Goal: Transaction & Acquisition: Purchase product/service

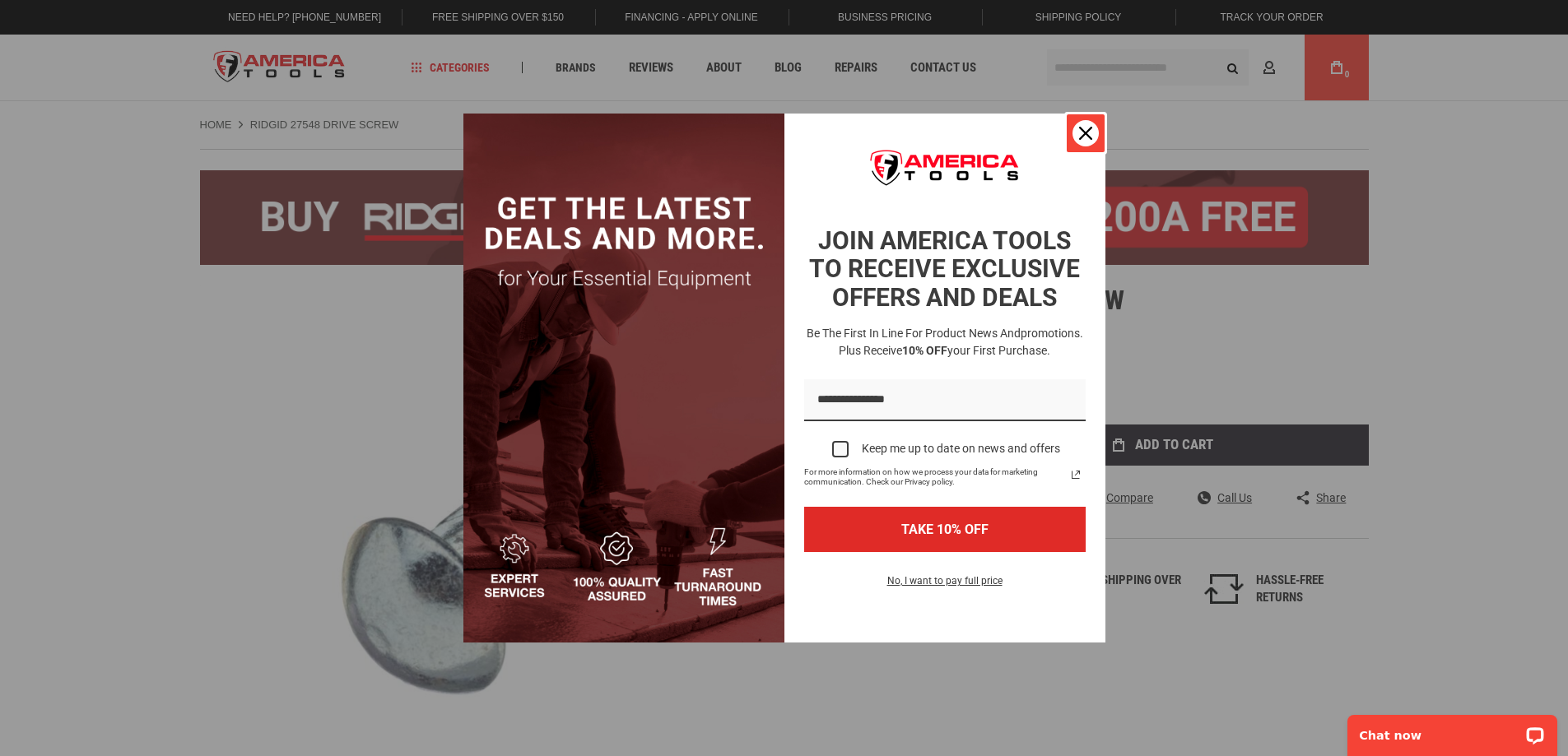
click at [1082, 130] on icon "close icon" at bounding box center [1086, 133] width 13 height 13
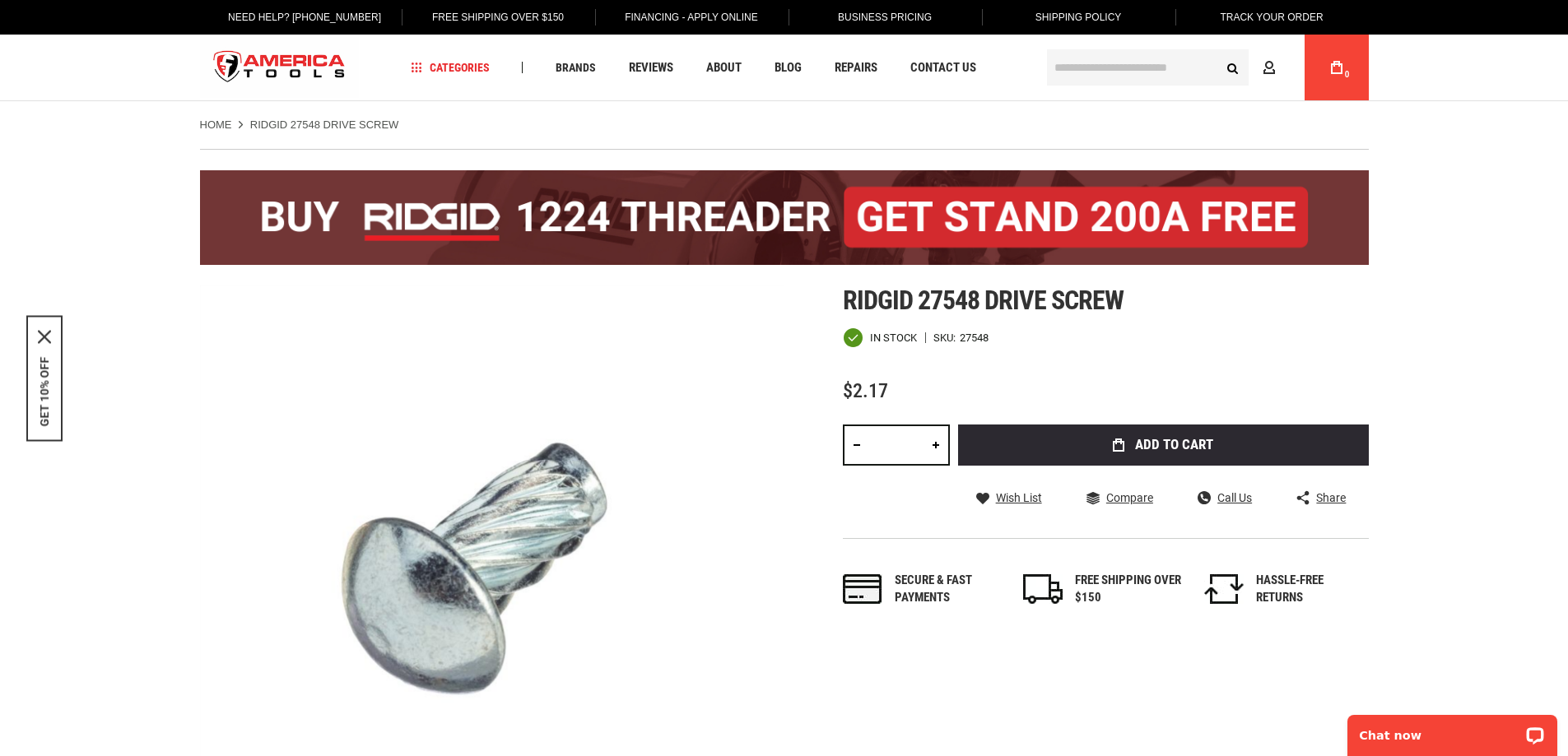
click at [488, 116] on div "Home RIDGID 27548 DRIVE SCREW" at bounding box center [784, 116] width 1201 height 31
click at [441, 128] on ul "Home RIDGID 27548 DRIVE SCREW" at bounding box center [784, 125] width 1168 height 15
click at [1102, 70] on input "text" at bounding box center [1148, 67] width 202 height 36
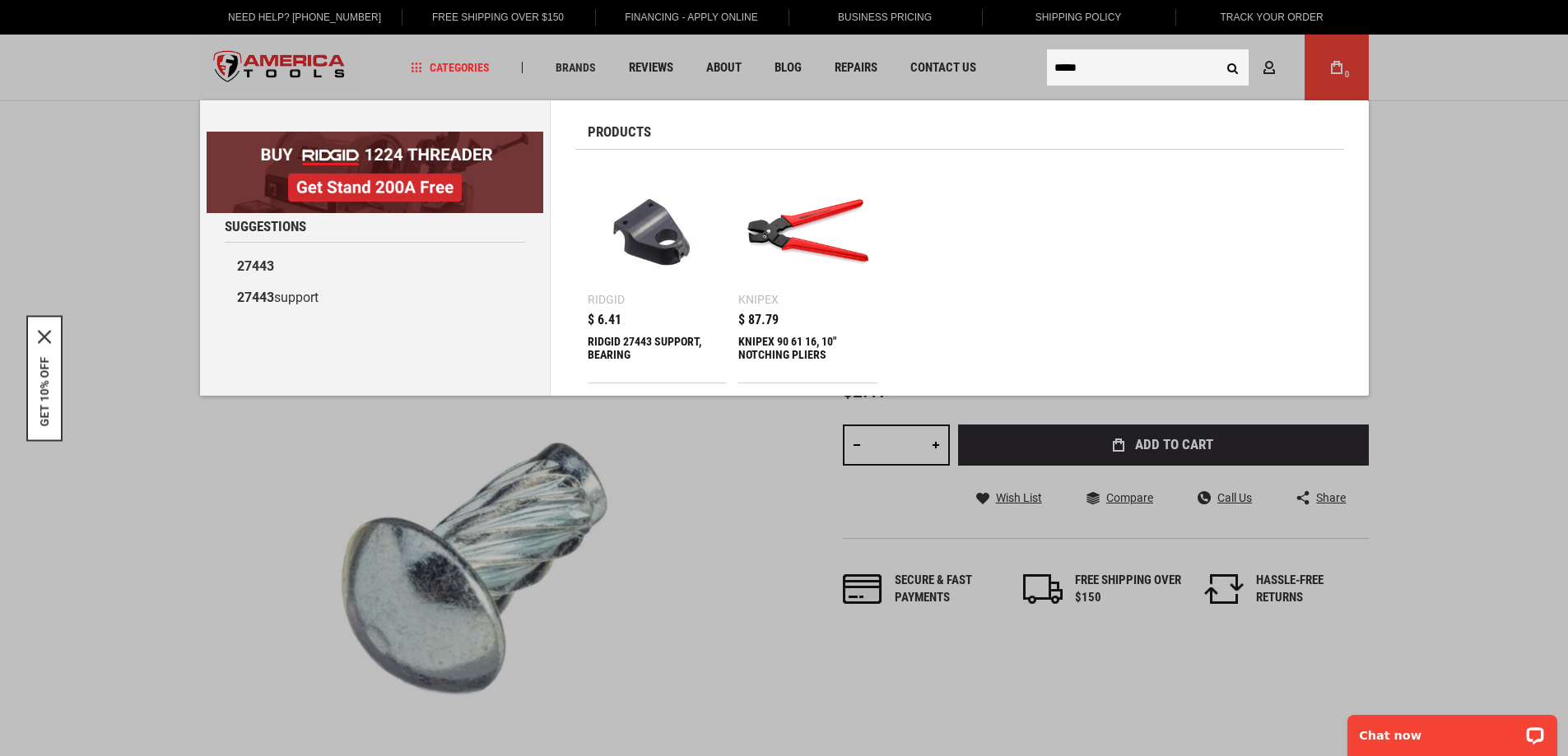
type input "*****"
click at [671, 339] on div "RIDGID 27443 SUPPORT, BEARING" at bounding box center [657, 354] width 139 height 39
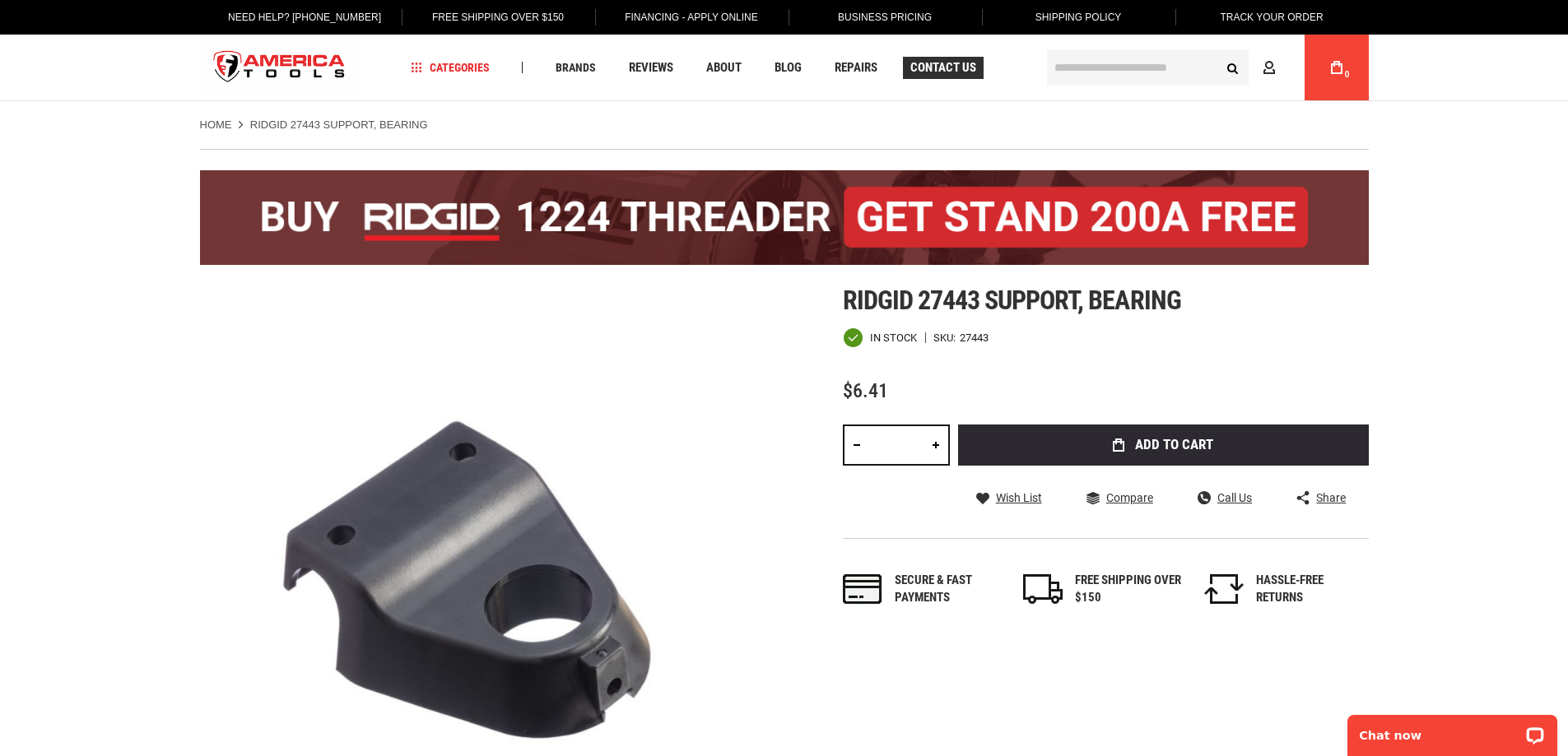
click at [946, 70] on span "Contact Us" at bounding box center [943, 68] width 66 height 13
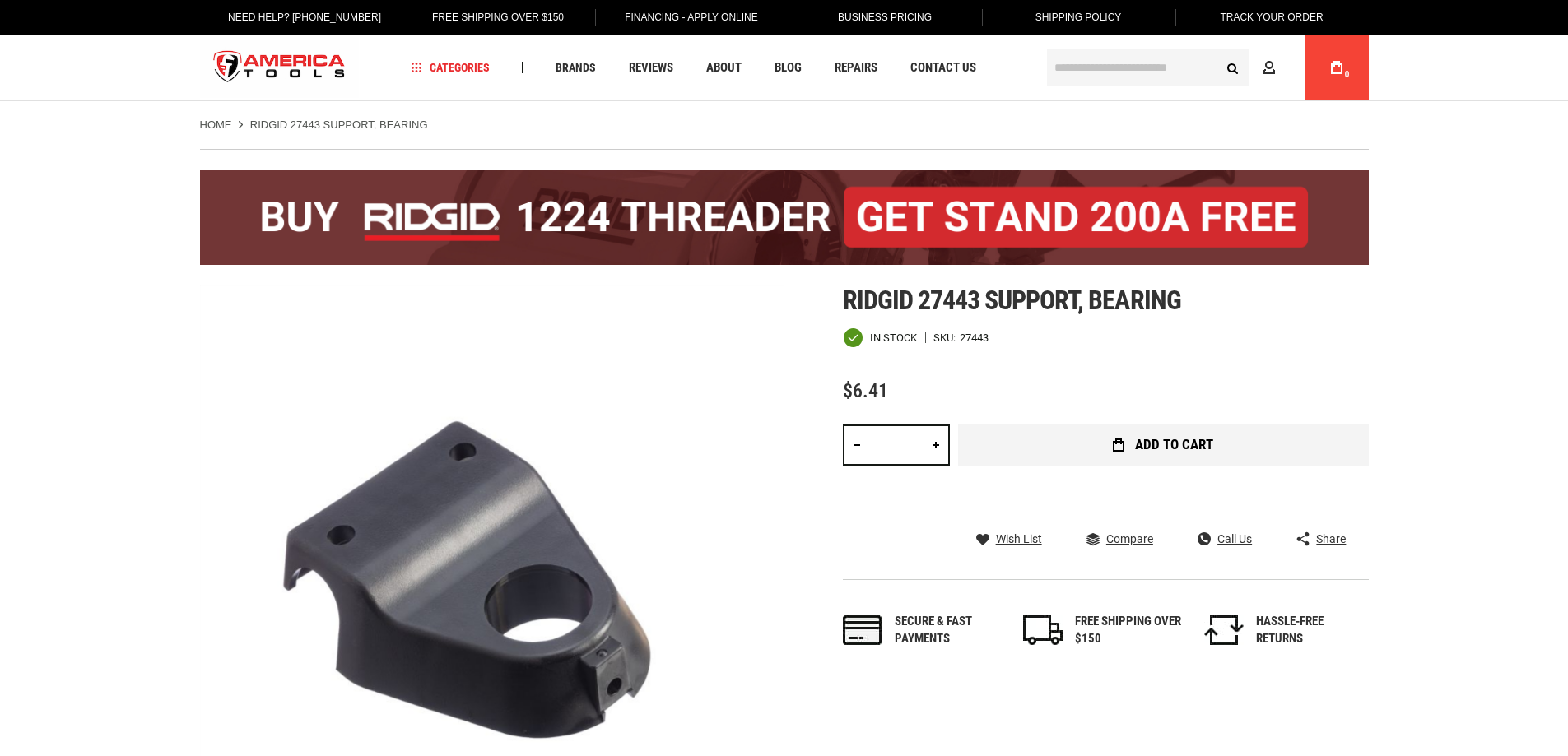
click at [1203, 444] on span "Add to Cart" at bounding box center [1174, 444] width 78 height 14
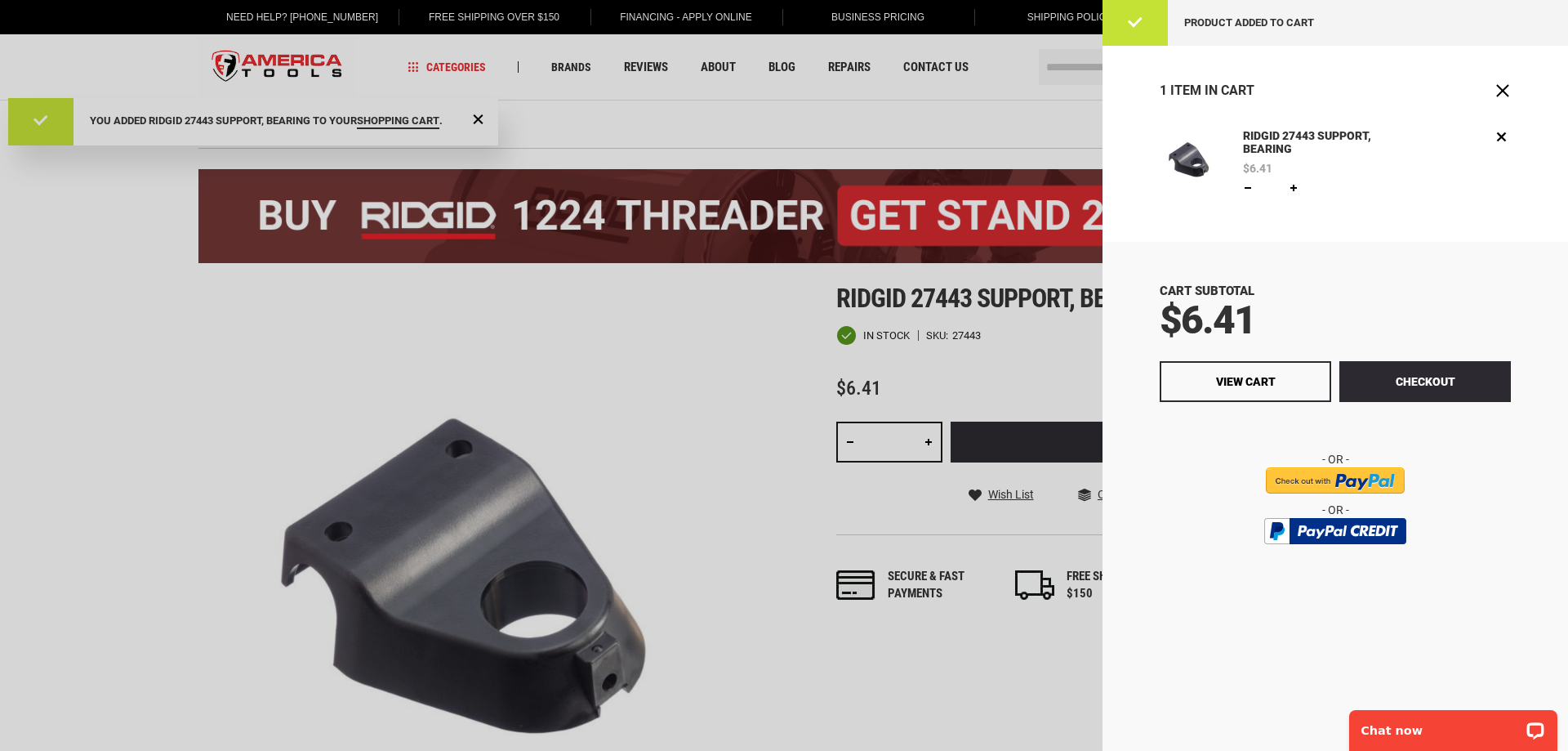
click at [541, 115] on div at bounding box center [784, 375] width 1568 height 751
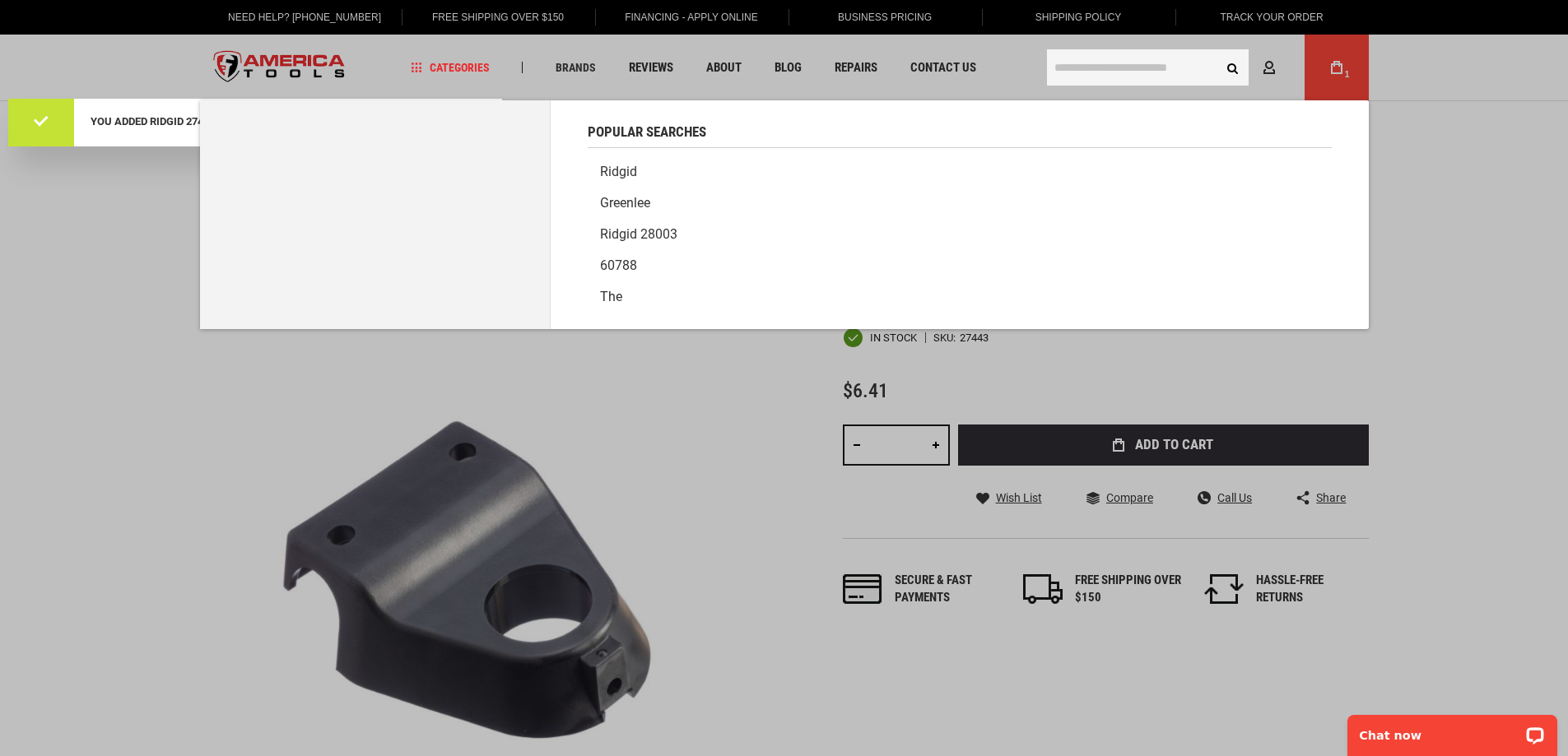
click at [1138, 72] on input "text" at bounding box center [1148, 67] width 202 height 36
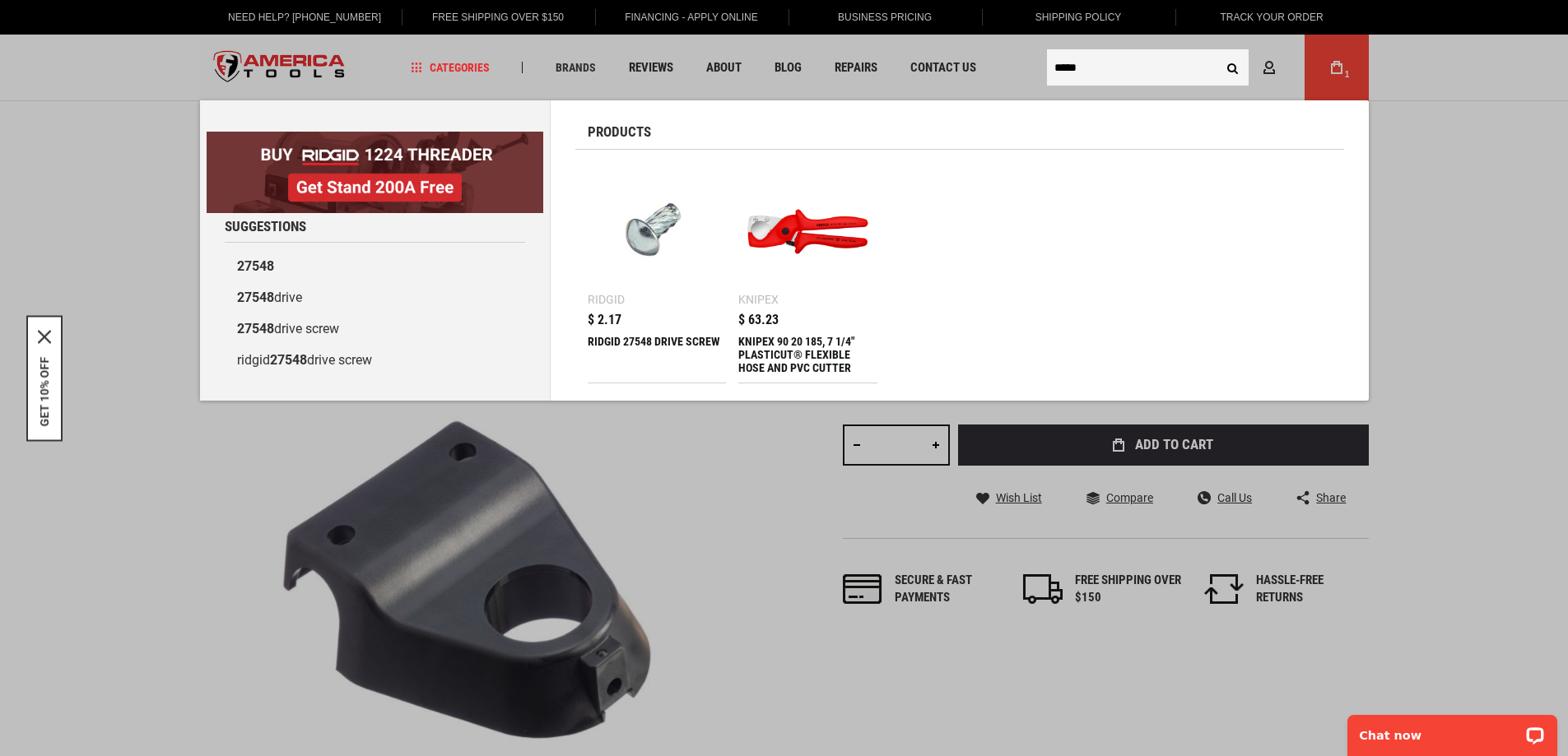
type input "*****"
click at [650, 342] on div "RIDGID 27548 DRIVE SCREW" at bounding box center [657, 354] width 139 height 39
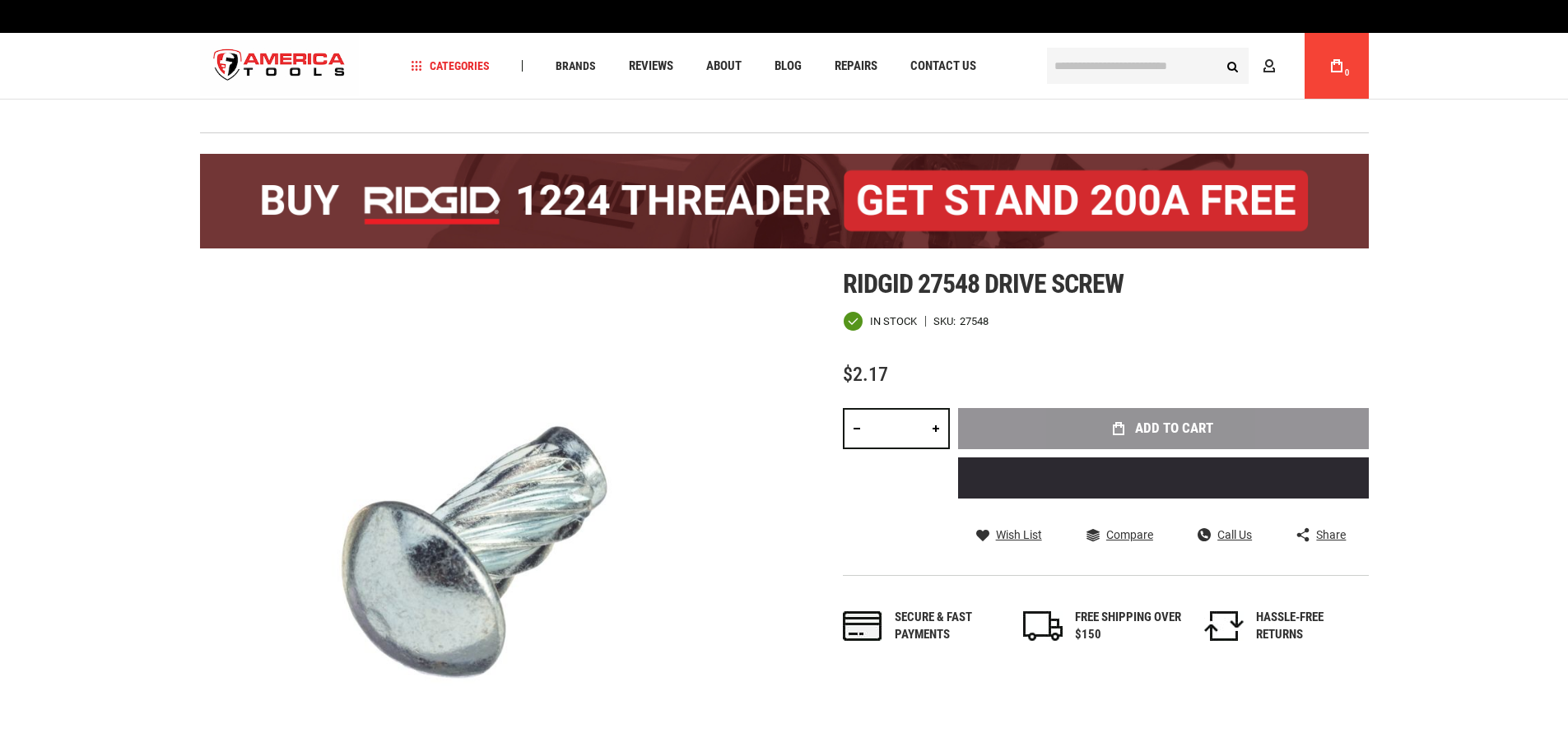
click at [1225, 437] on div "Add to Cart" at bounding box center [1163, 459] width 410 height 103
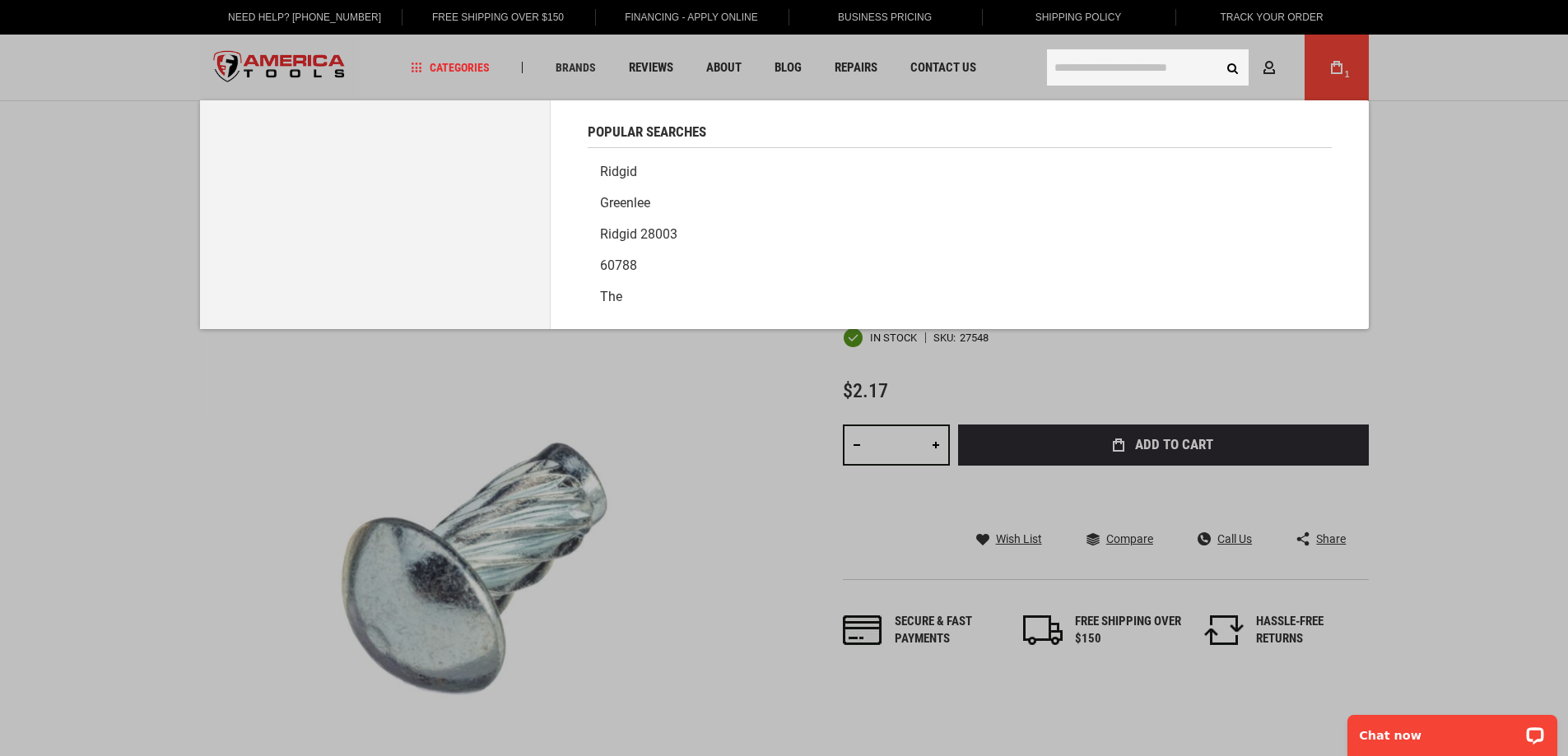
click at [1152, 65] on input "text" at bounding box center [1148, 67] width 202 height 36
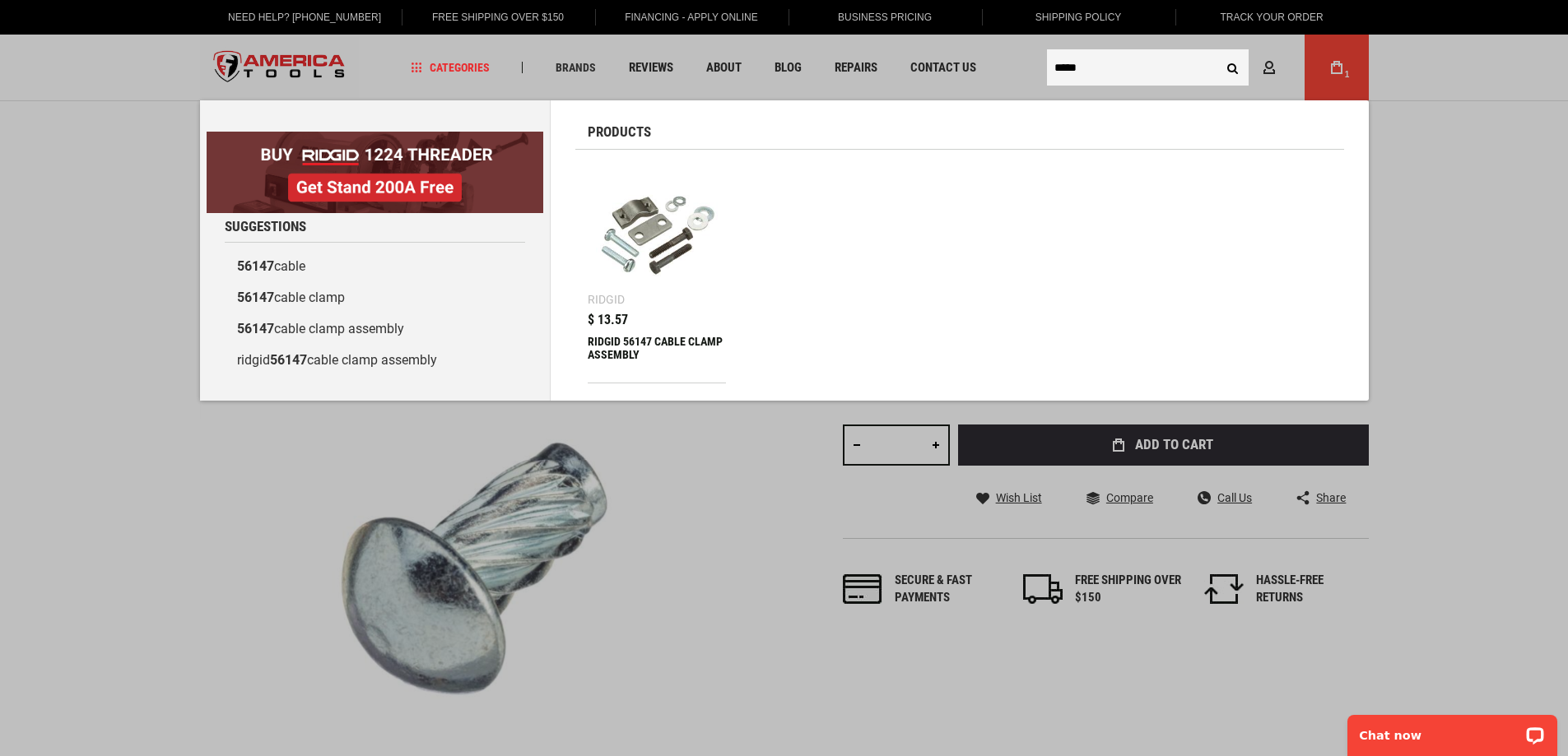
type input "*****"
click at [620, 315] on span "$ 13.57" at bounding box center [608, 320] width 40 height 13
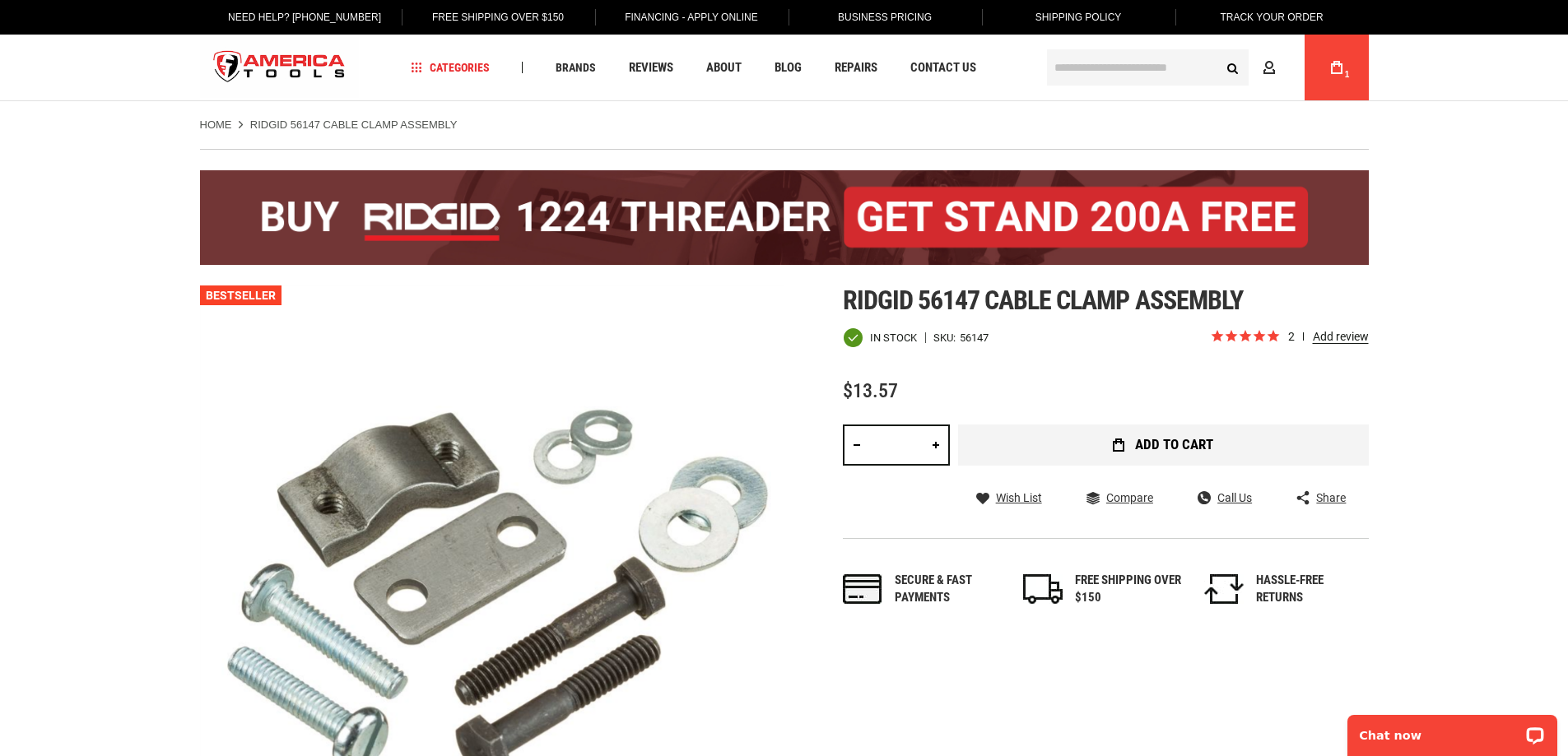
click at [1290, 450] on button "Add to Cart" at bounding box center [1163, 445] width 410 height 41
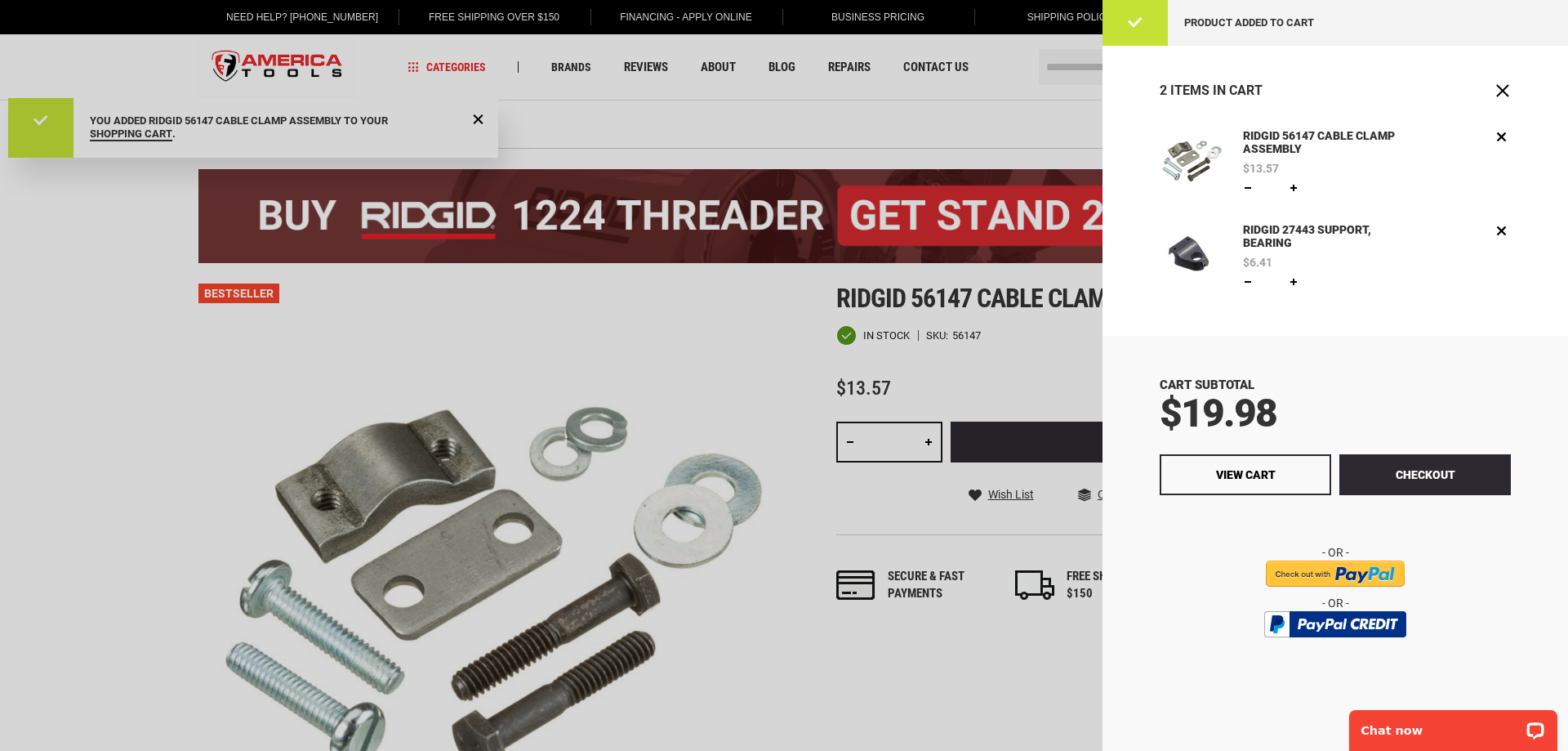
click at [1071, 44] on div at bounding box center [784, 375] width 1568 height 751
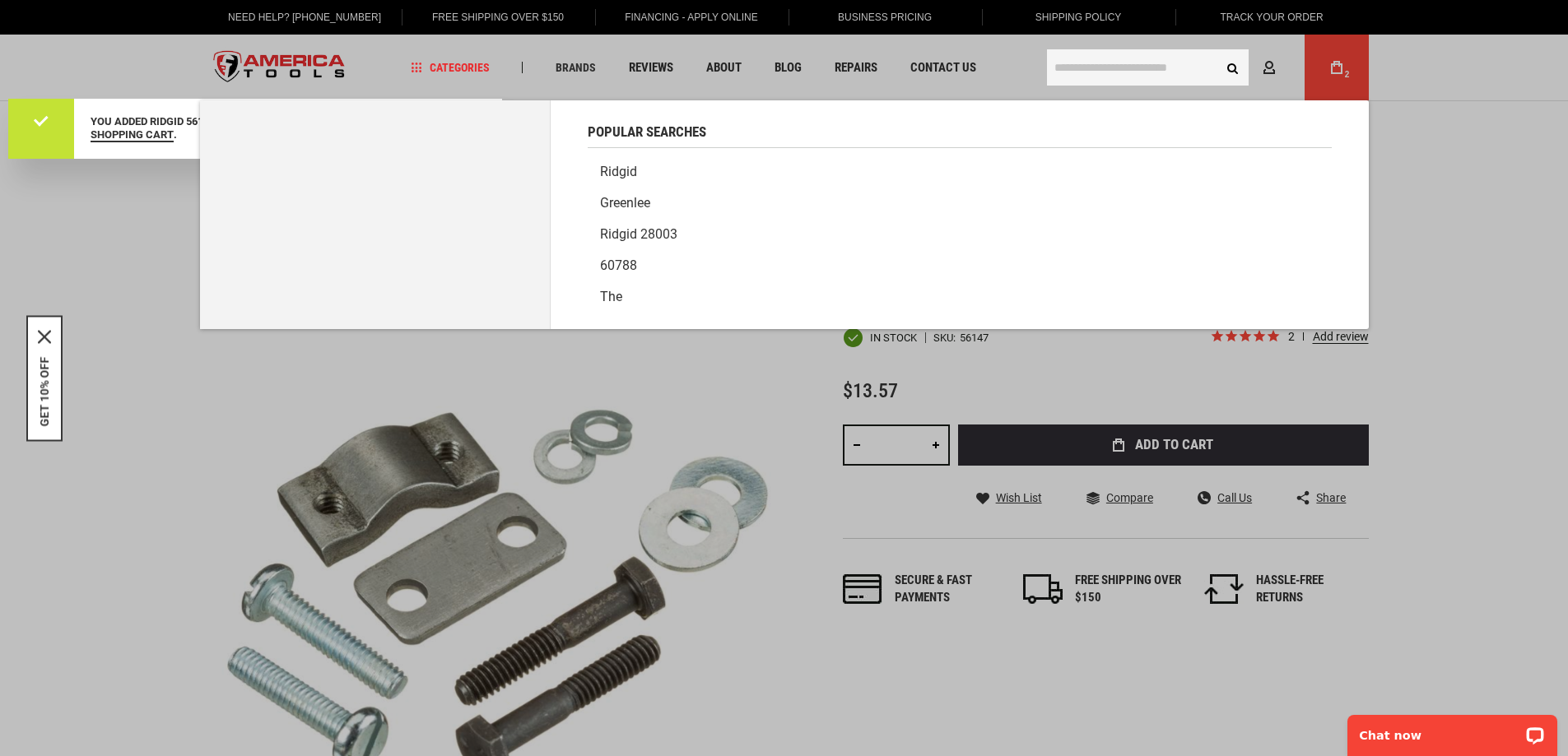
click at [1080, 65] on input "text" at bounding box center [1148, 67] width 202 height 36
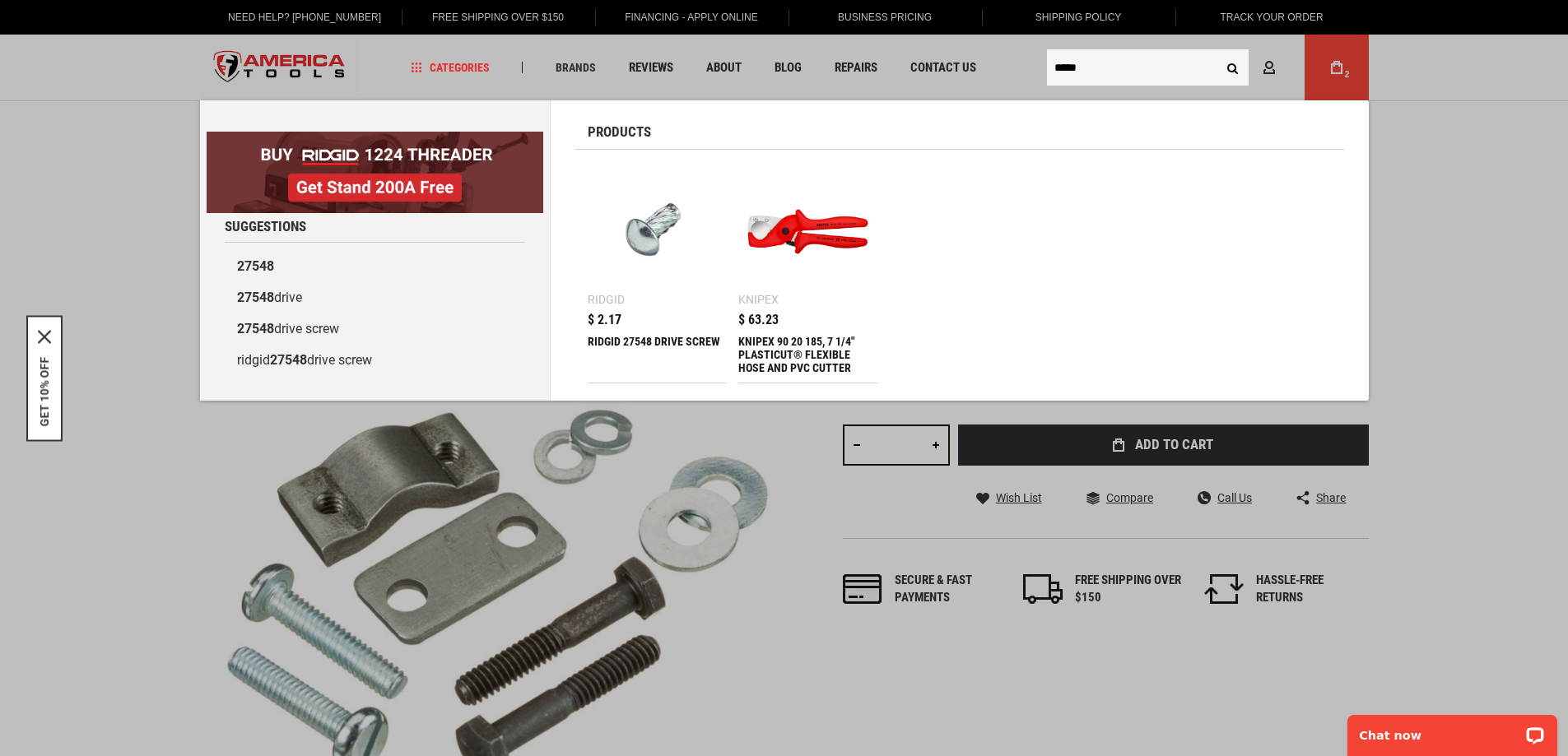
type input "*****"
click at [608, 316] on span "$ 2.17" at bounding box center [604, 320] width 34 height 13
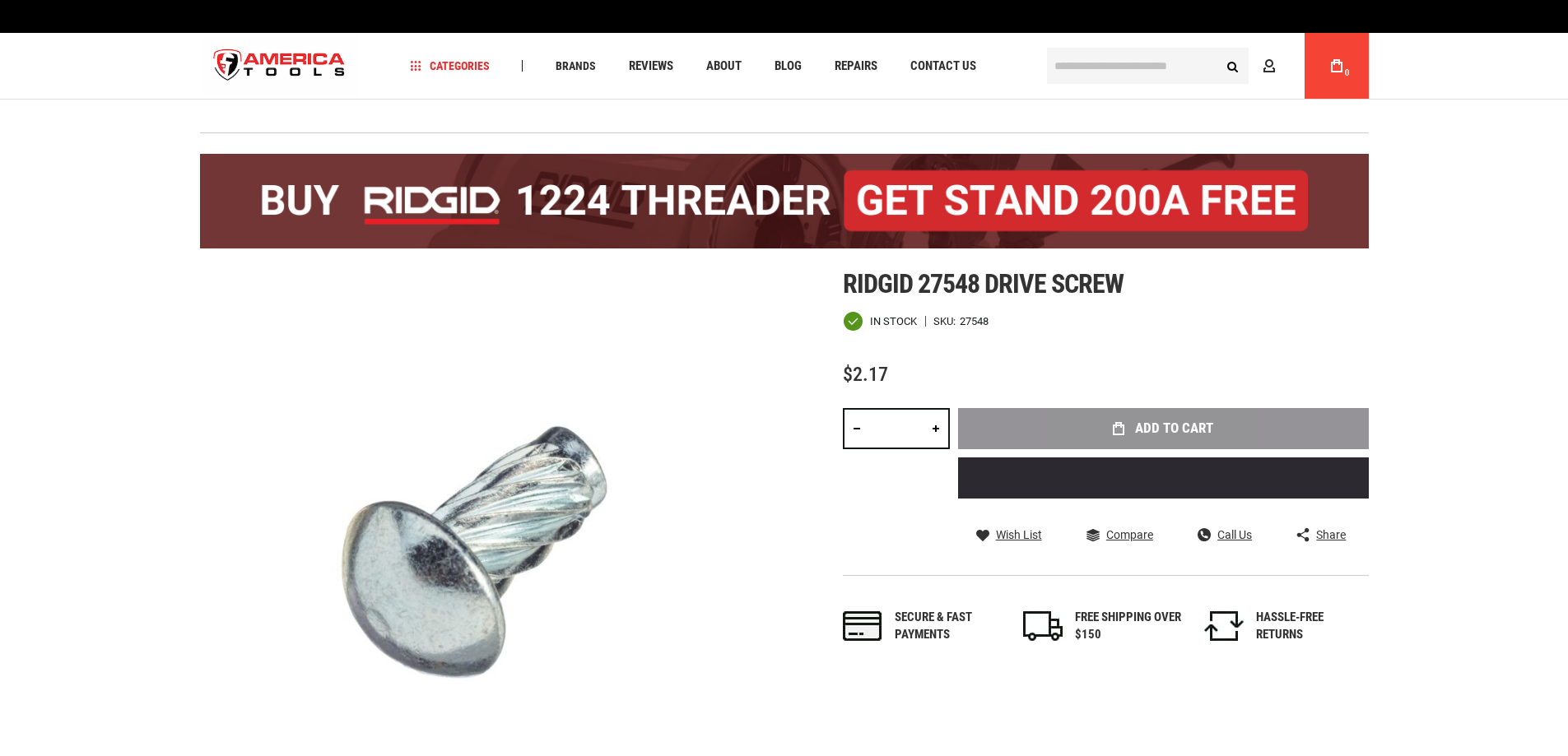
click at [1192, 427] on div "Add to Cart" at bounding box center [1163, 459] width 410 height 103
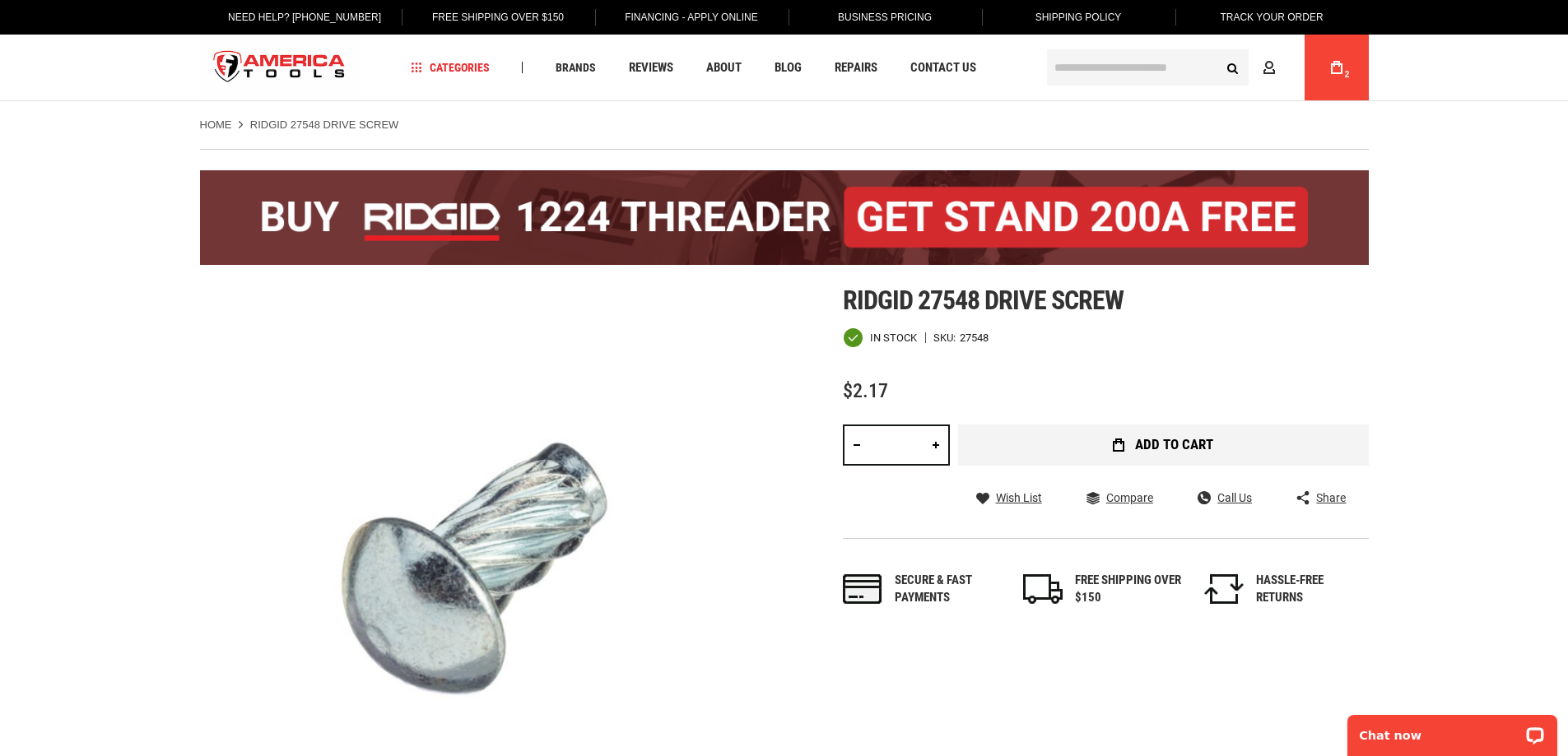
click at [1074, 448] on button "Add to Cart" at bounding box center [1163, 445] width 410 height 41
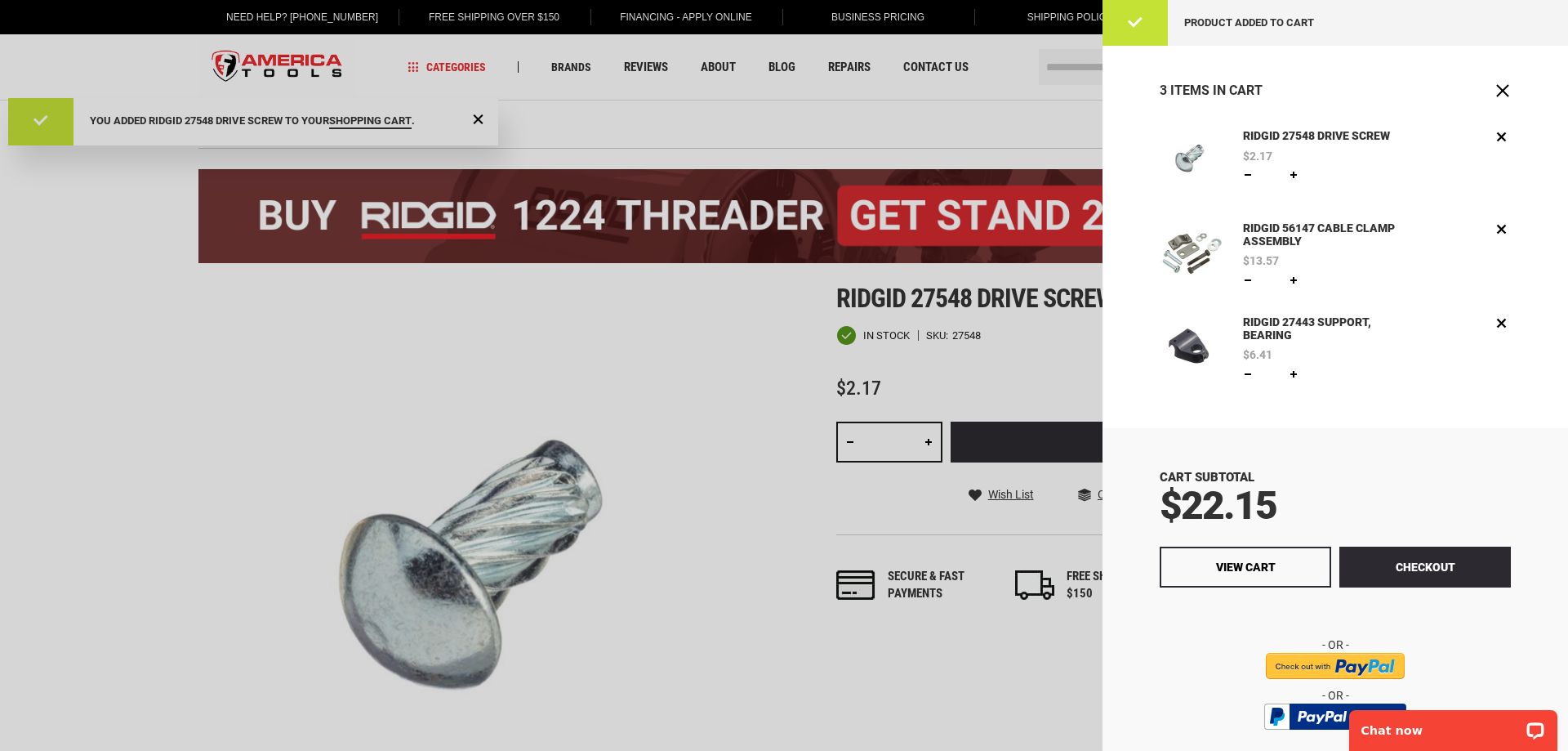
click at [555, 362] on div at bounding box center [784, 375] width 1568 height 751
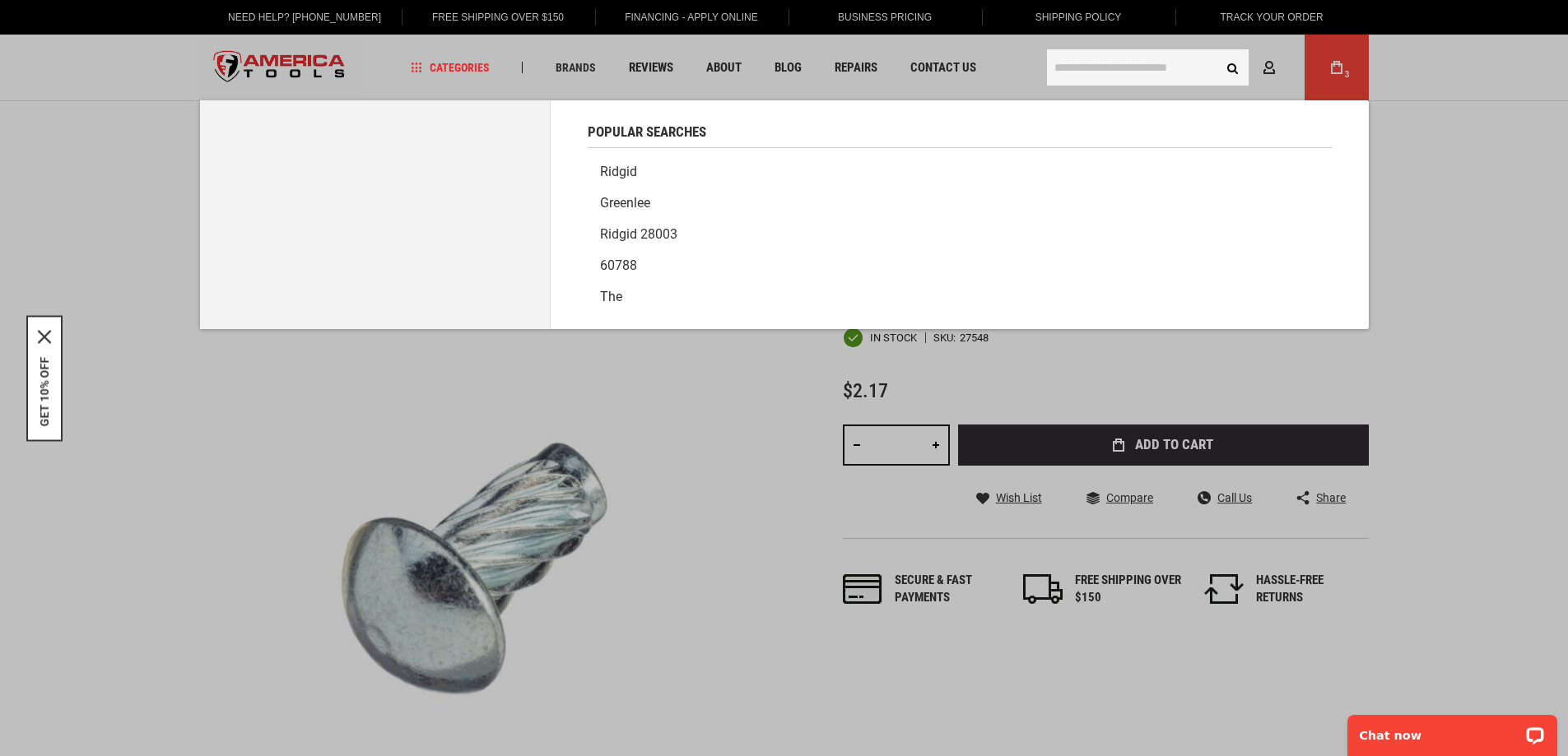
click at [1108, 61] on input "text" at bounding box center [1148, 67] width 202 height 36
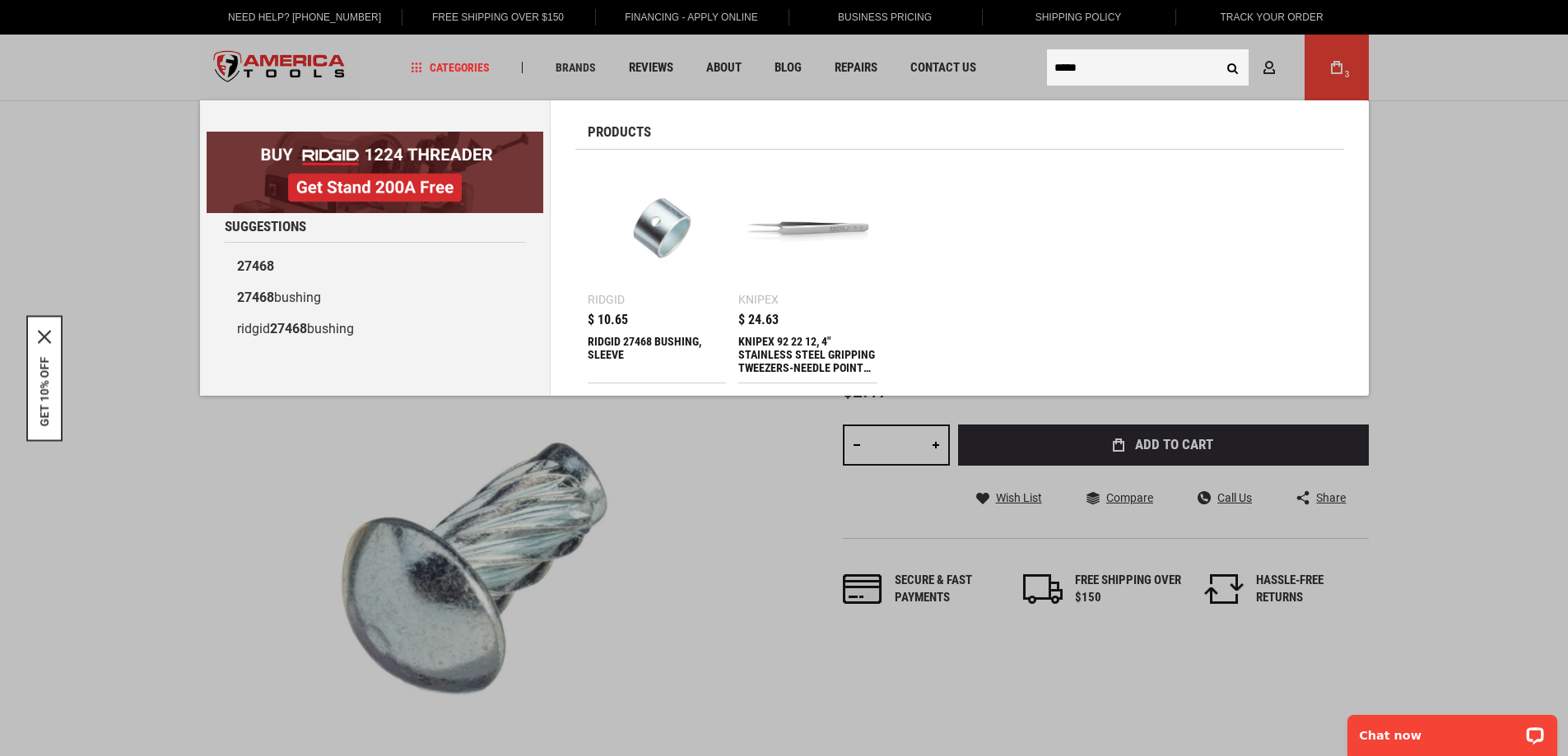
type input "*****"
click at [623, 322] on span "$ 10.65" at bounding box center [608, 320] width 40 height 13
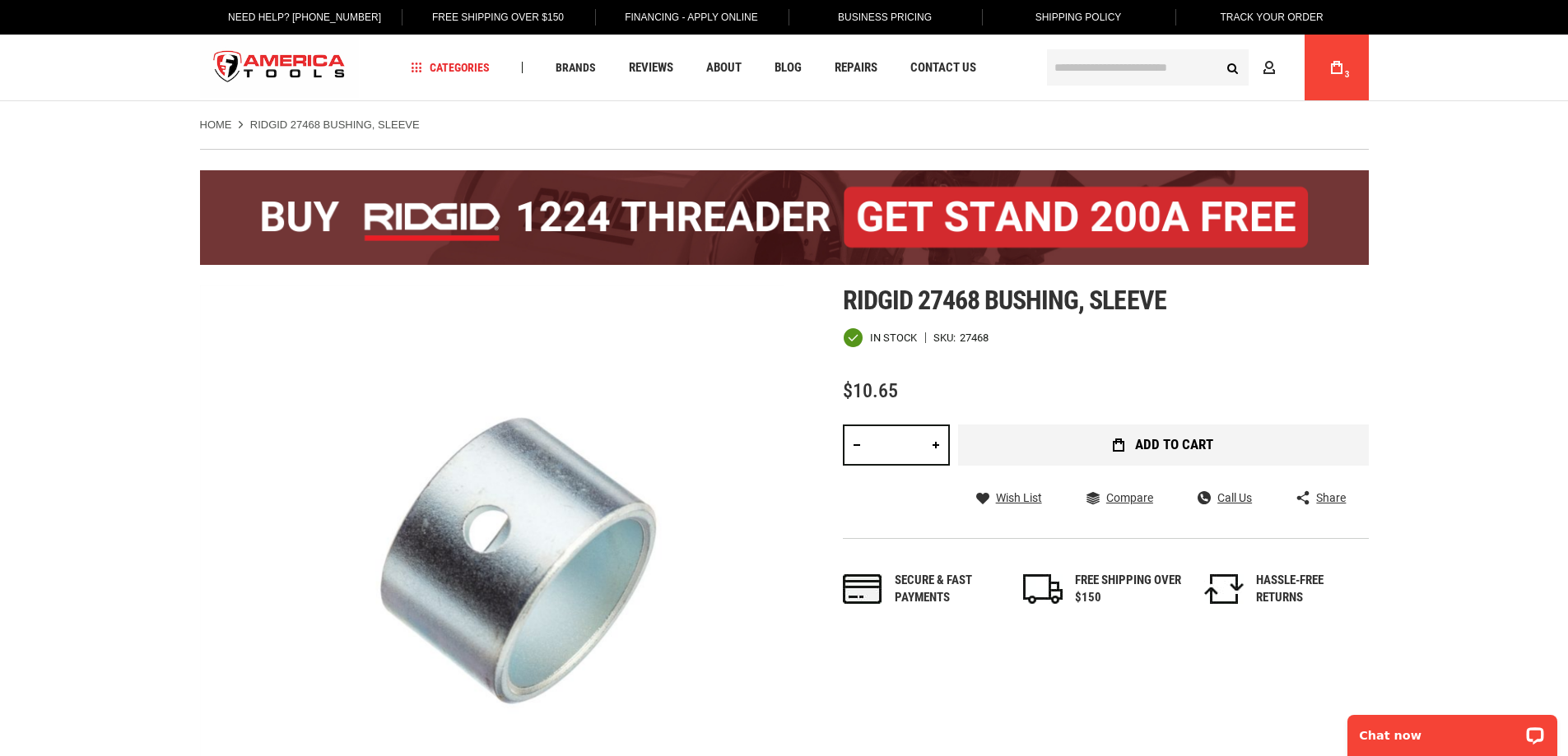
click at [1159, 448] on span "Add to Cart" at bounding box center [1174, 444] width 78 height 14
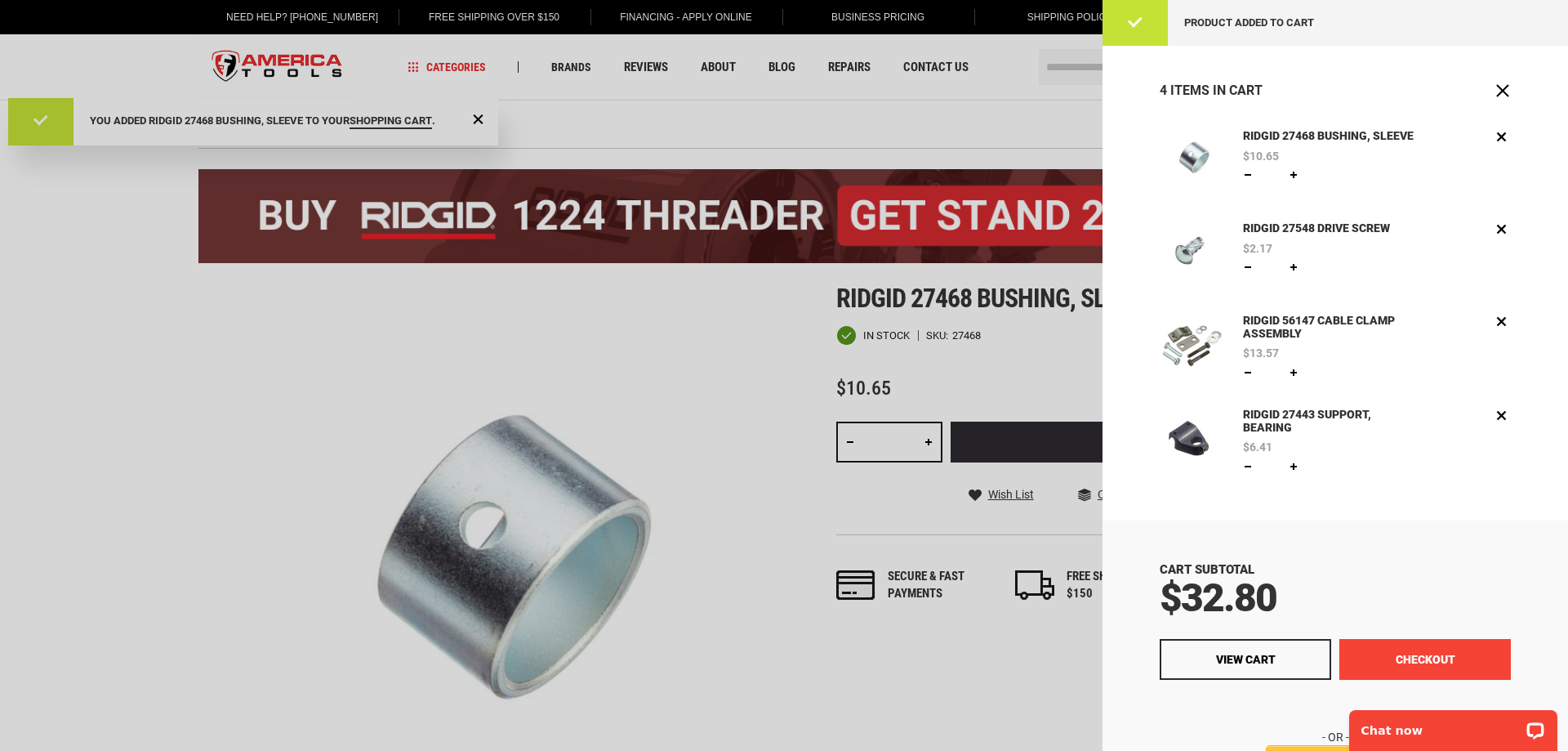
click at [1427, 654] on button "Checkout" at bounding box center [1425, 659] width 172 height 41
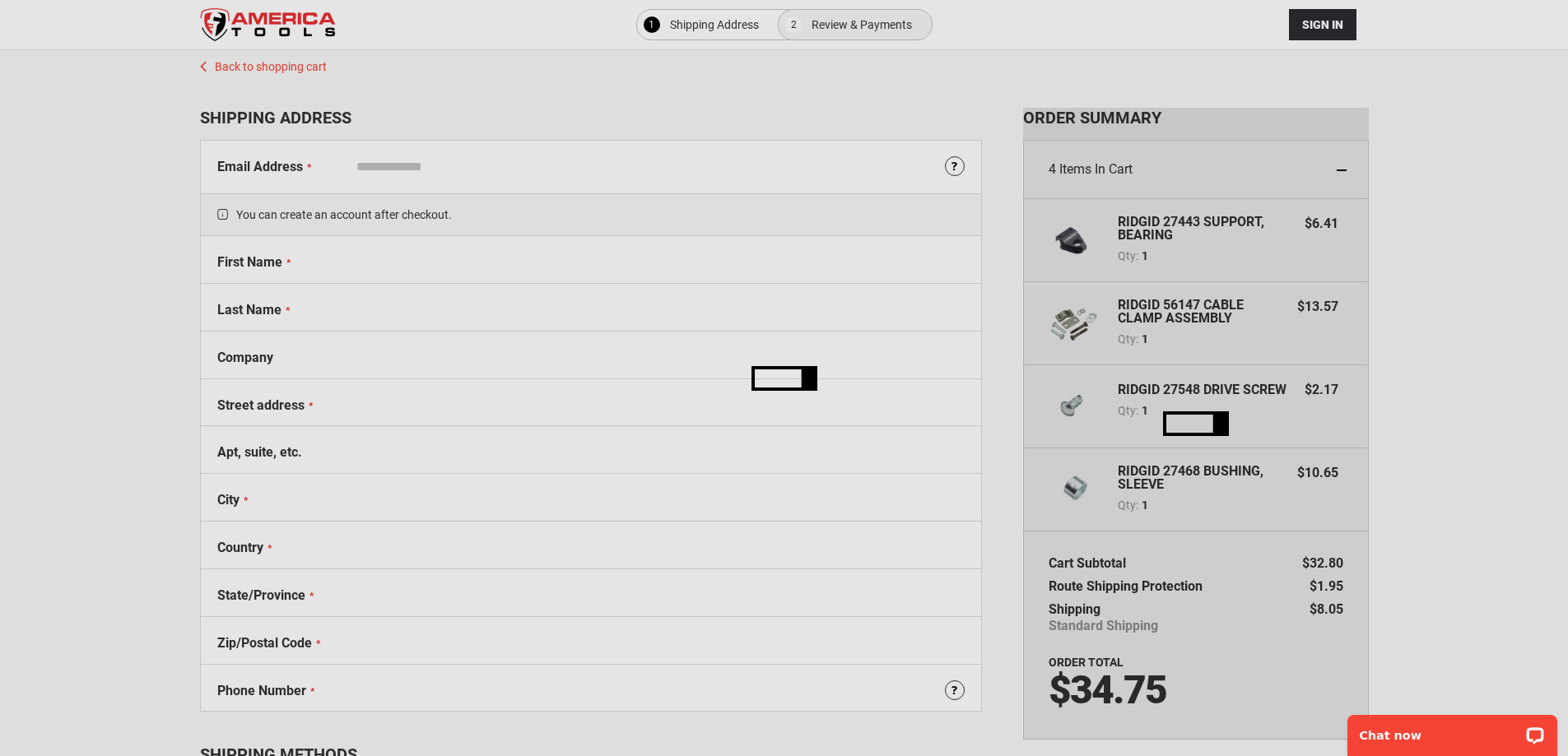
select select "**"
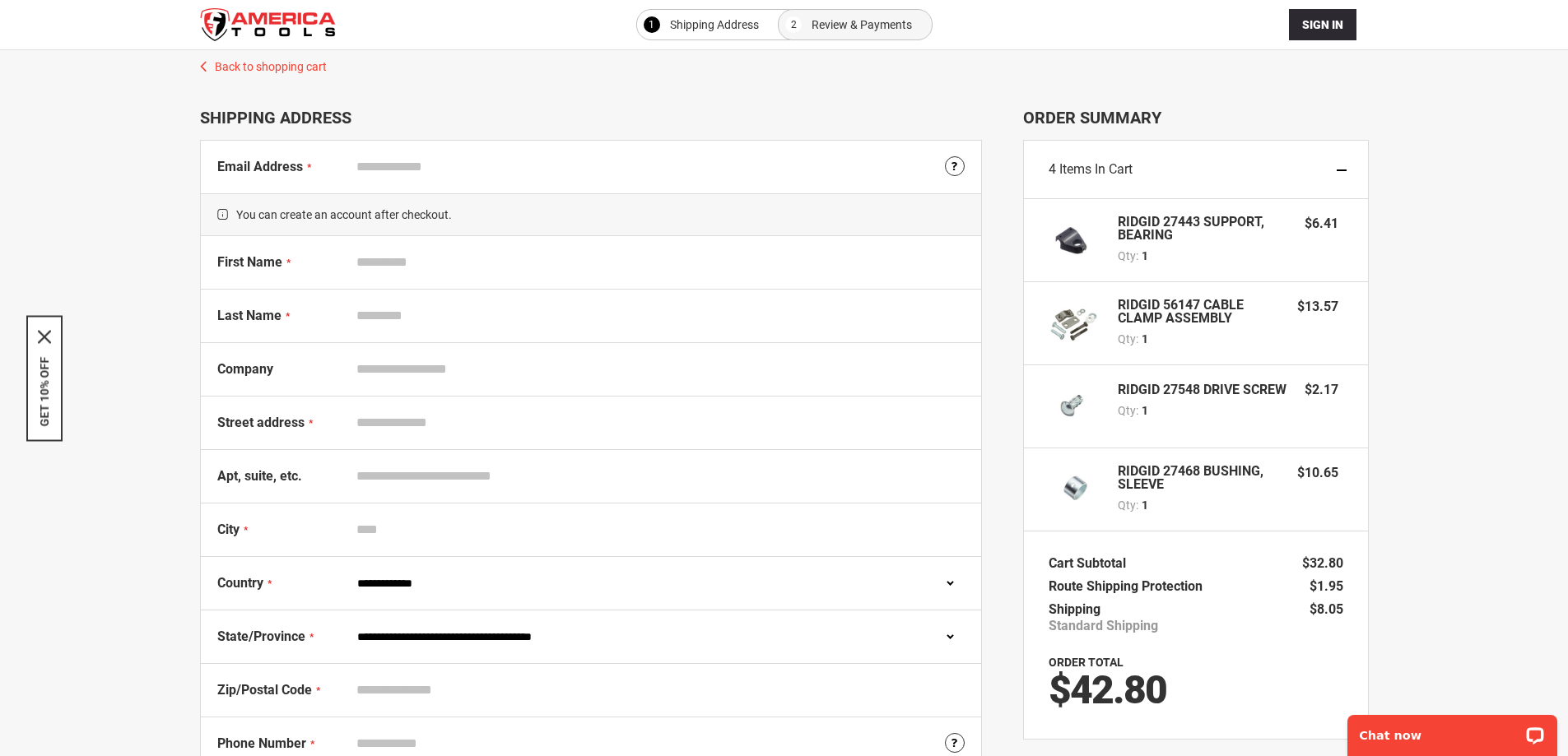
click at [397, 158] on input "Email Address" at bounding box center [656, 166] width 615 height 31
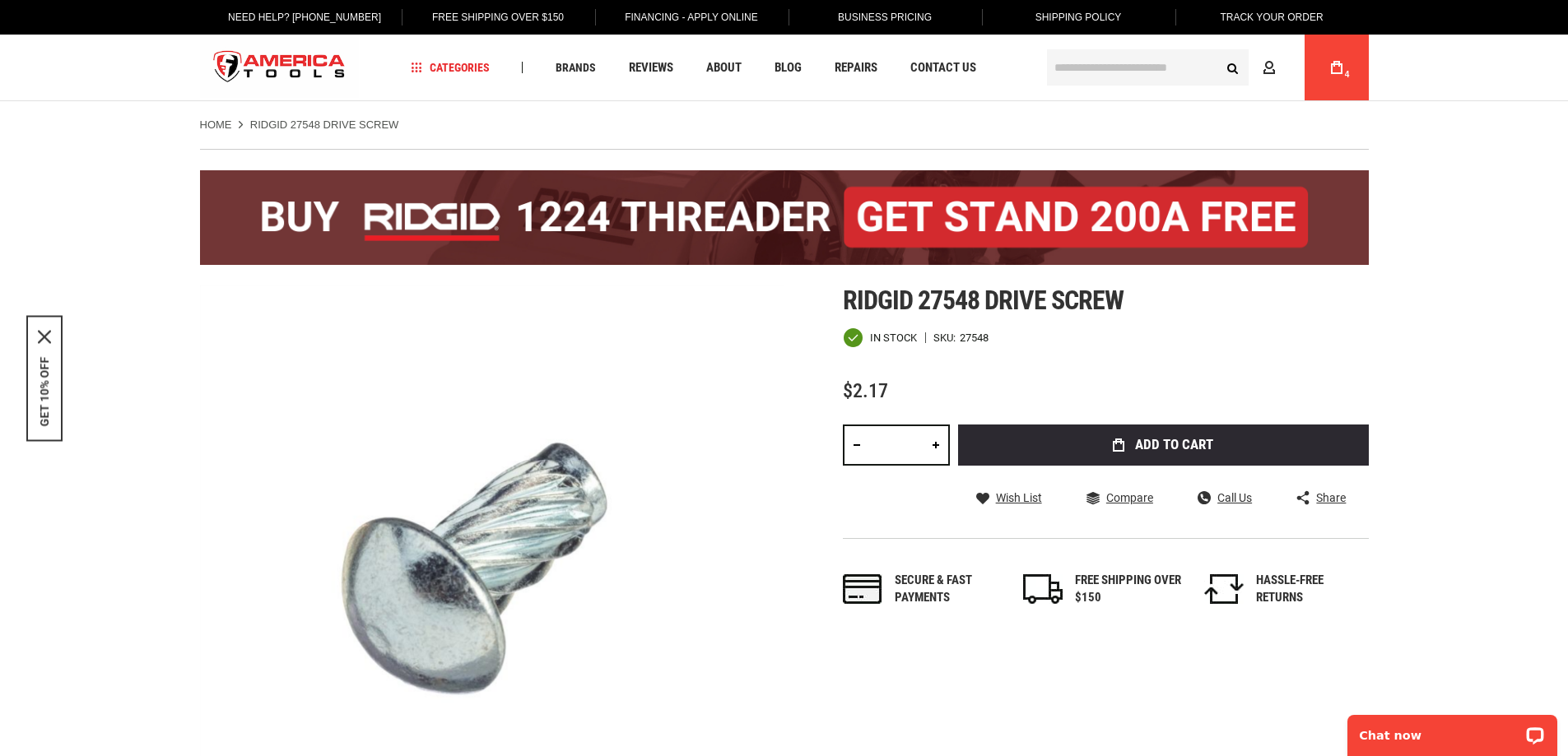
click at [288, 18] on link "Need Help? [PHONE_NUMBER]" at bounding box center [304, 17] width 178 height 35
click at [1329, 65] on link "My Cart 4" at bounding box center [1336, 67] width 31 height 66
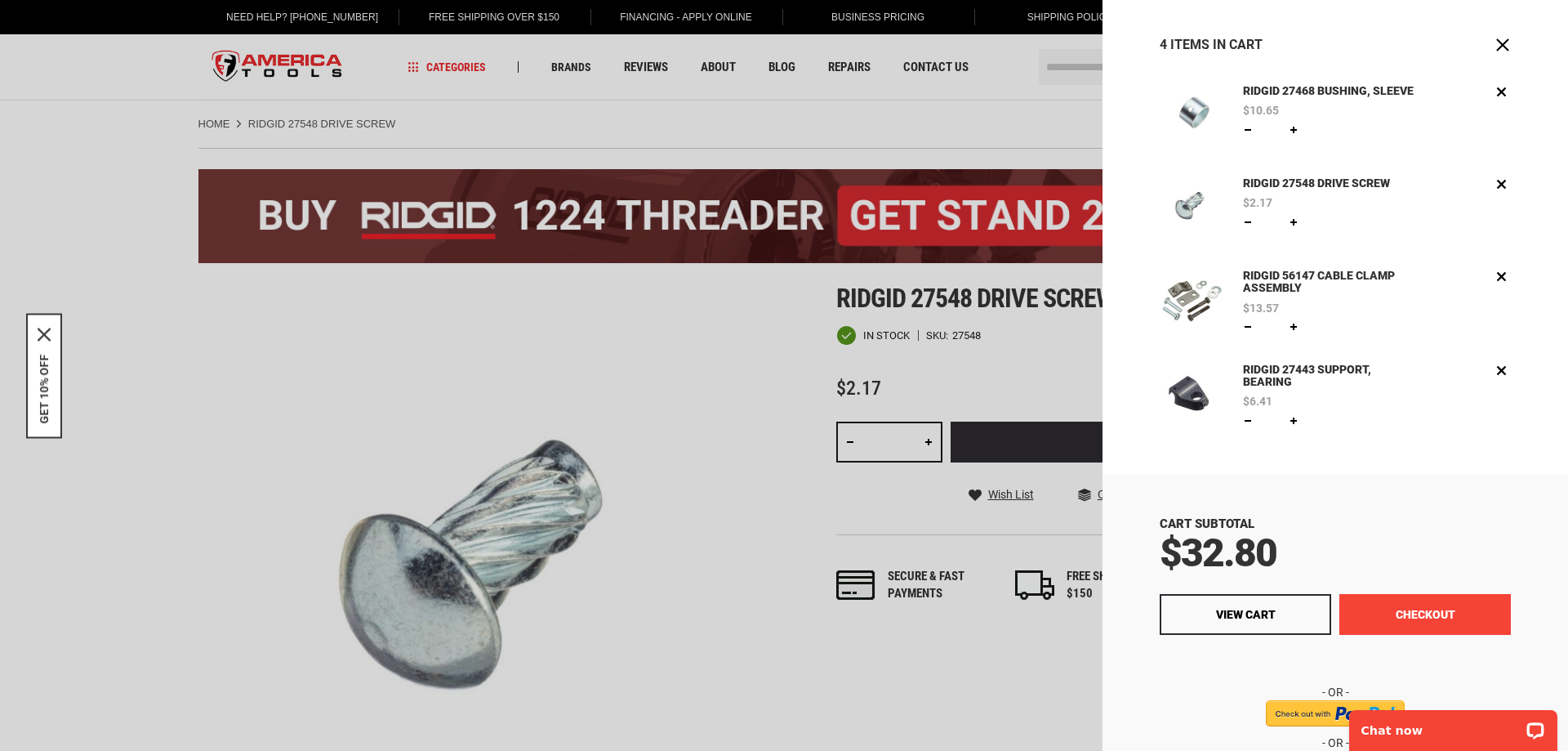
scroll to position [81, 0]
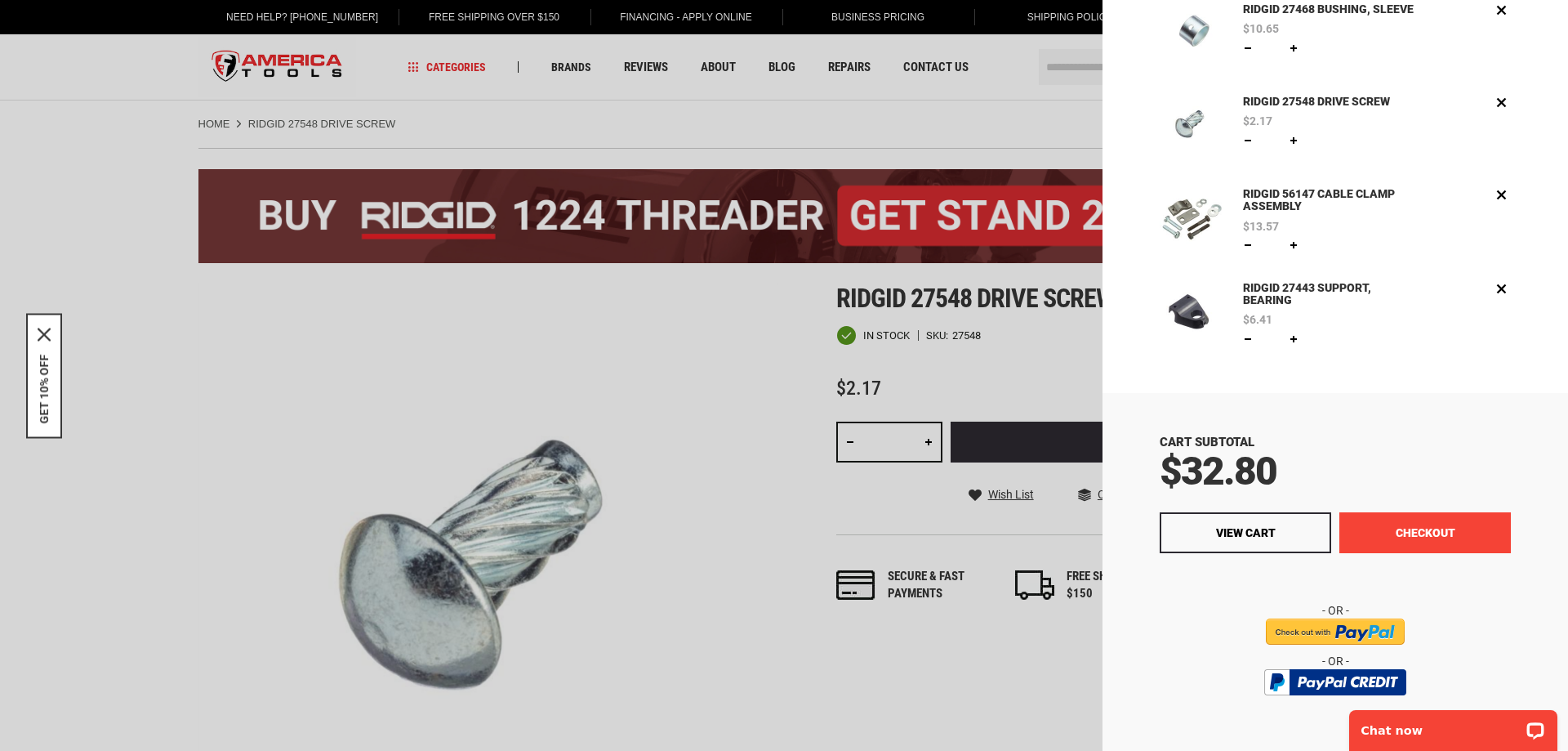
click at [1442, 541] on button "Checkout" at bounding box center [1425, 532] width 172 height 41
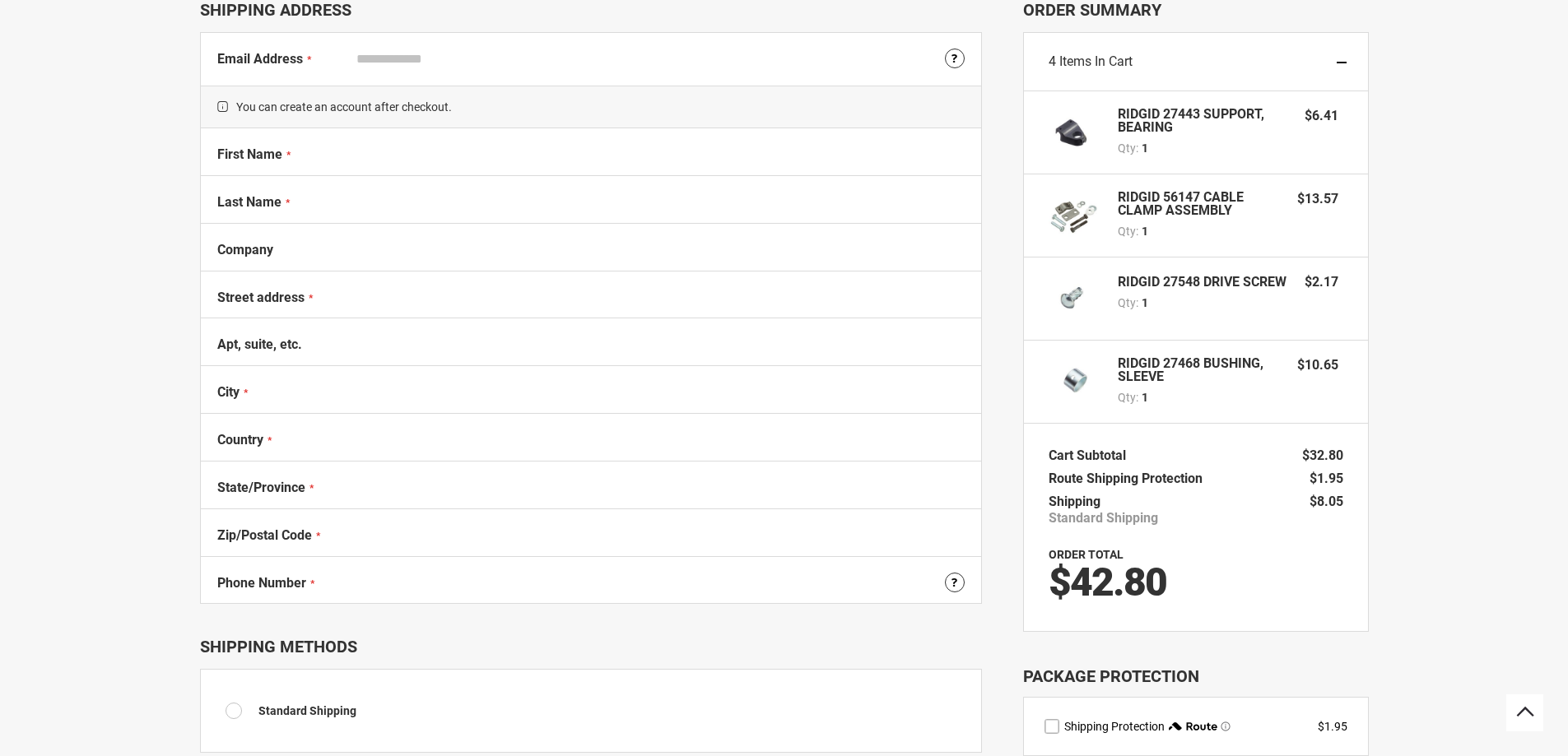
scroll to position [107, 0]
select select "**"
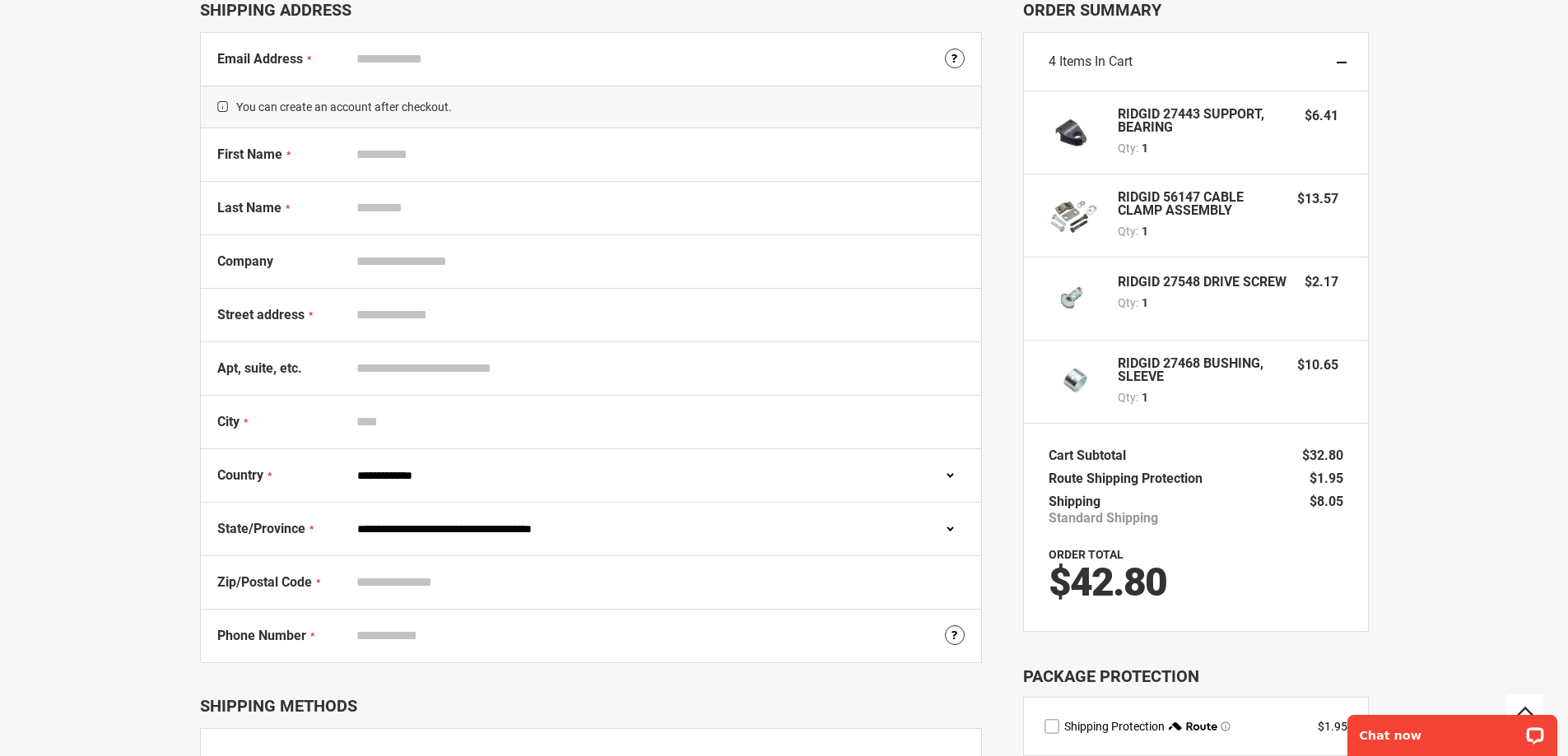
scroll to position [25, 0]
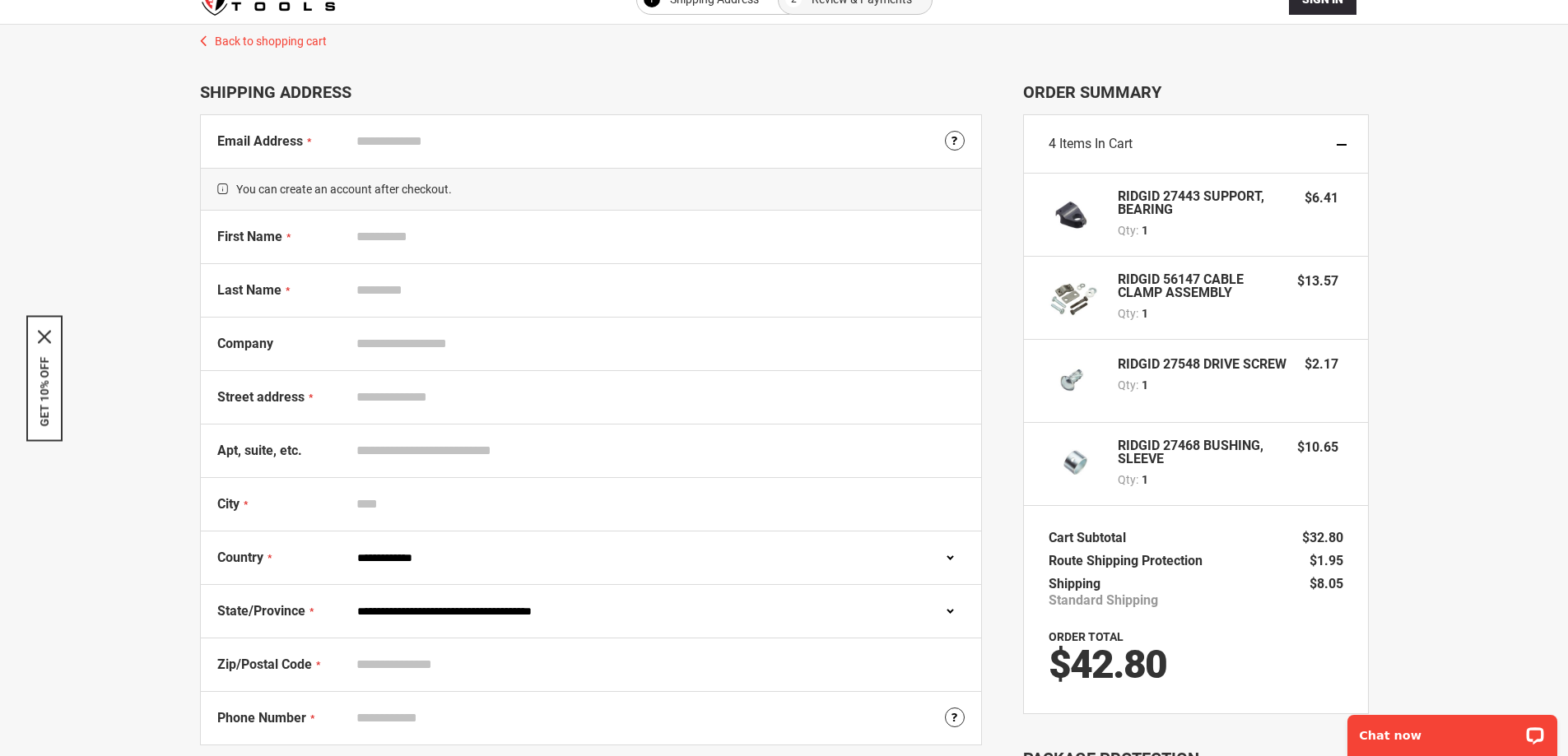
click at [395, 145] on input "Email Address" at bounding box center [656, 141] width 615 height 31
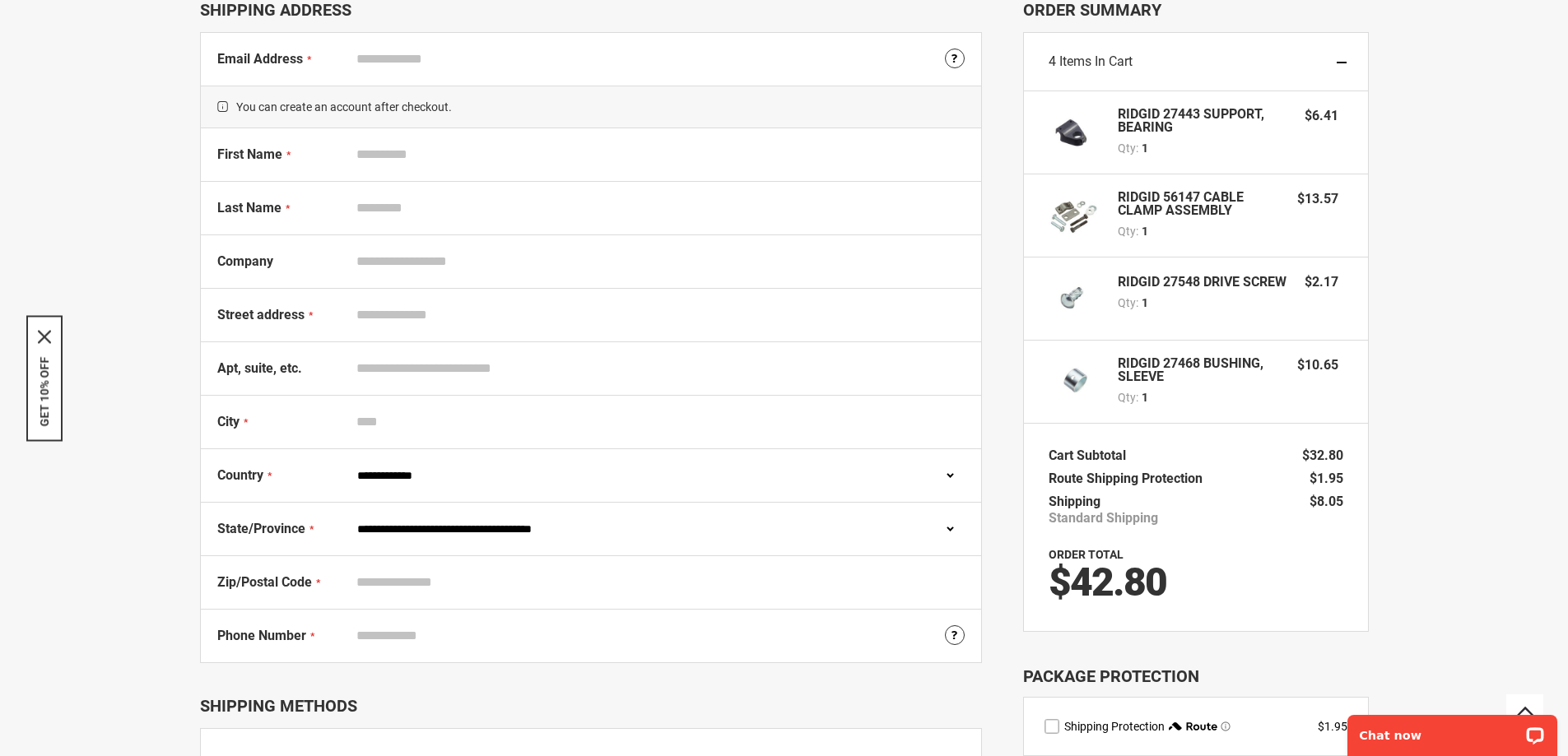
scroll to position [355, 0]
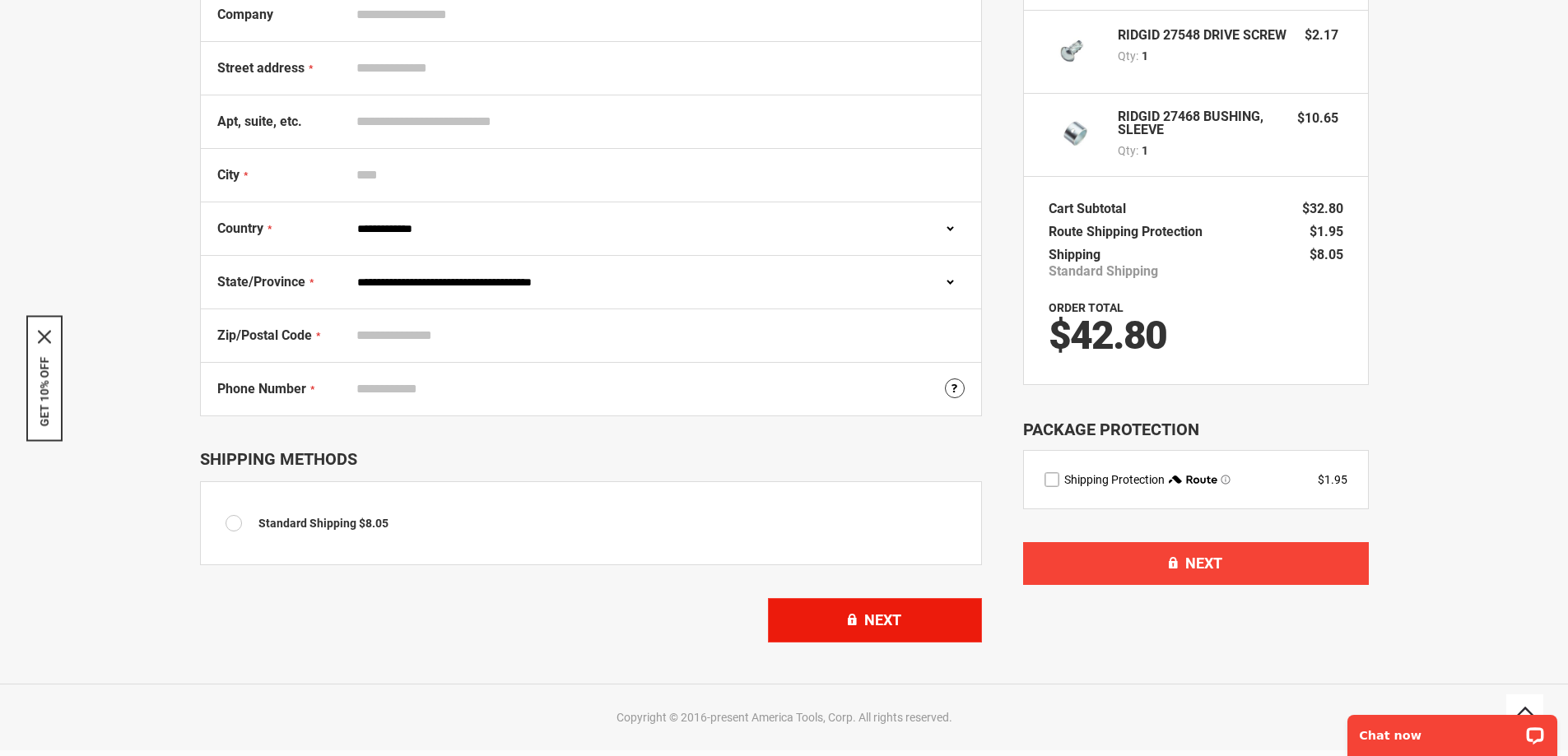
click at [916, 626] on button "Next" at bounding box center [875, 620] width 214 height 45
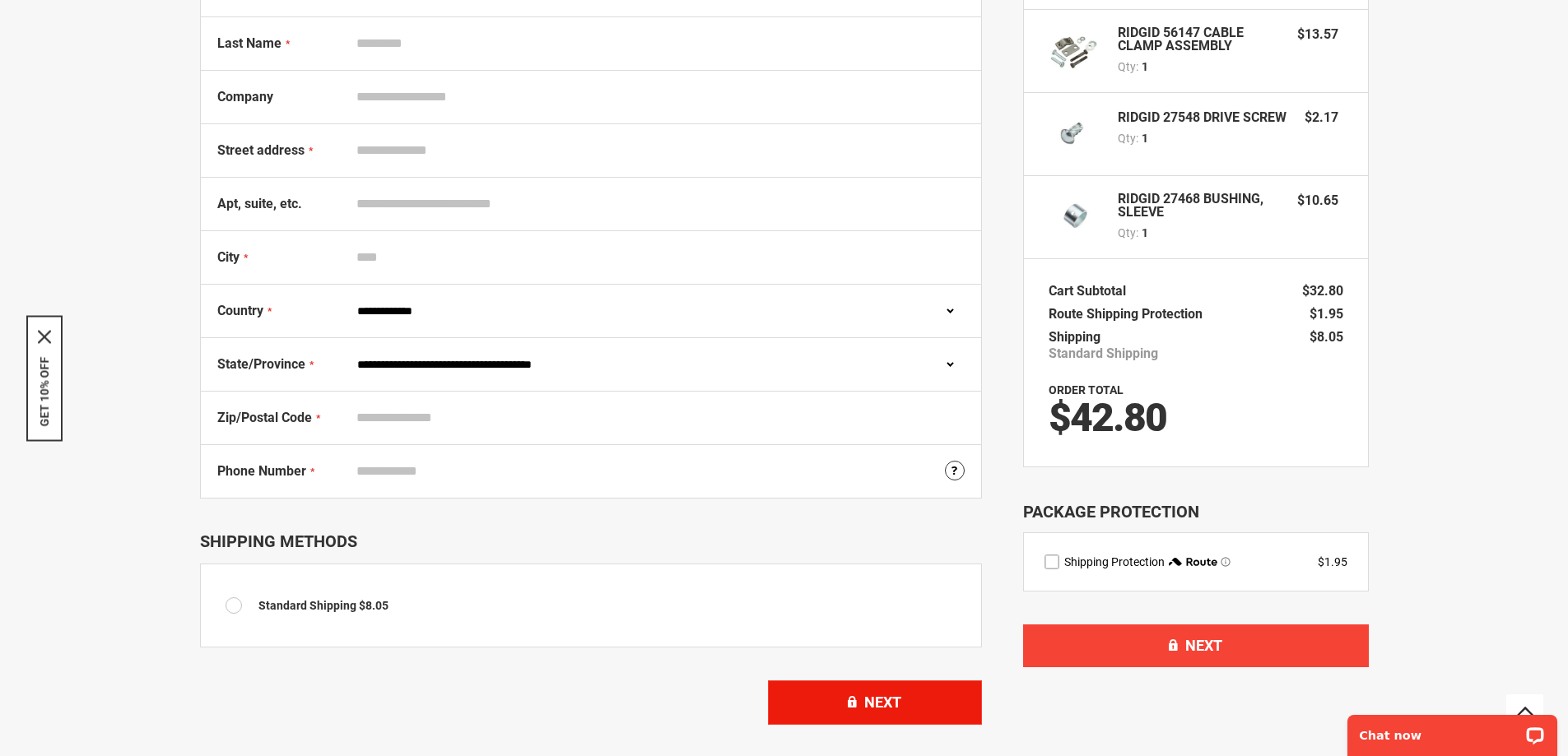
scroll to position [0, 0]
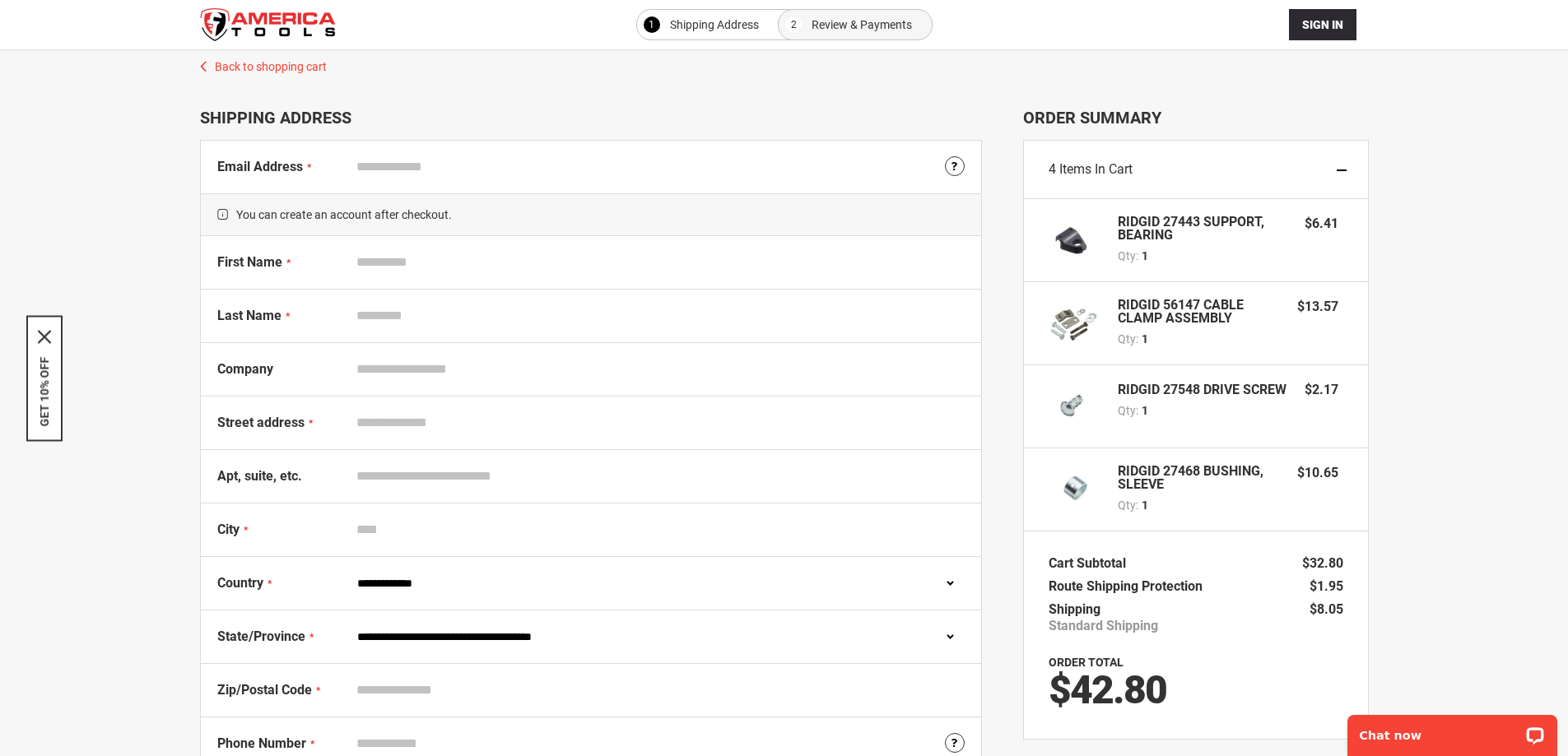
click at [444, 174] on input "Email Address" at bounding box center [656, 166] width 615 height 31
type input "**********"
click at [400, 279] on div "First Name" at bounding box center [591, 263] width 780 height 54
click at [951, 173] on span at bounding box center [955, 168] width 20 height 24
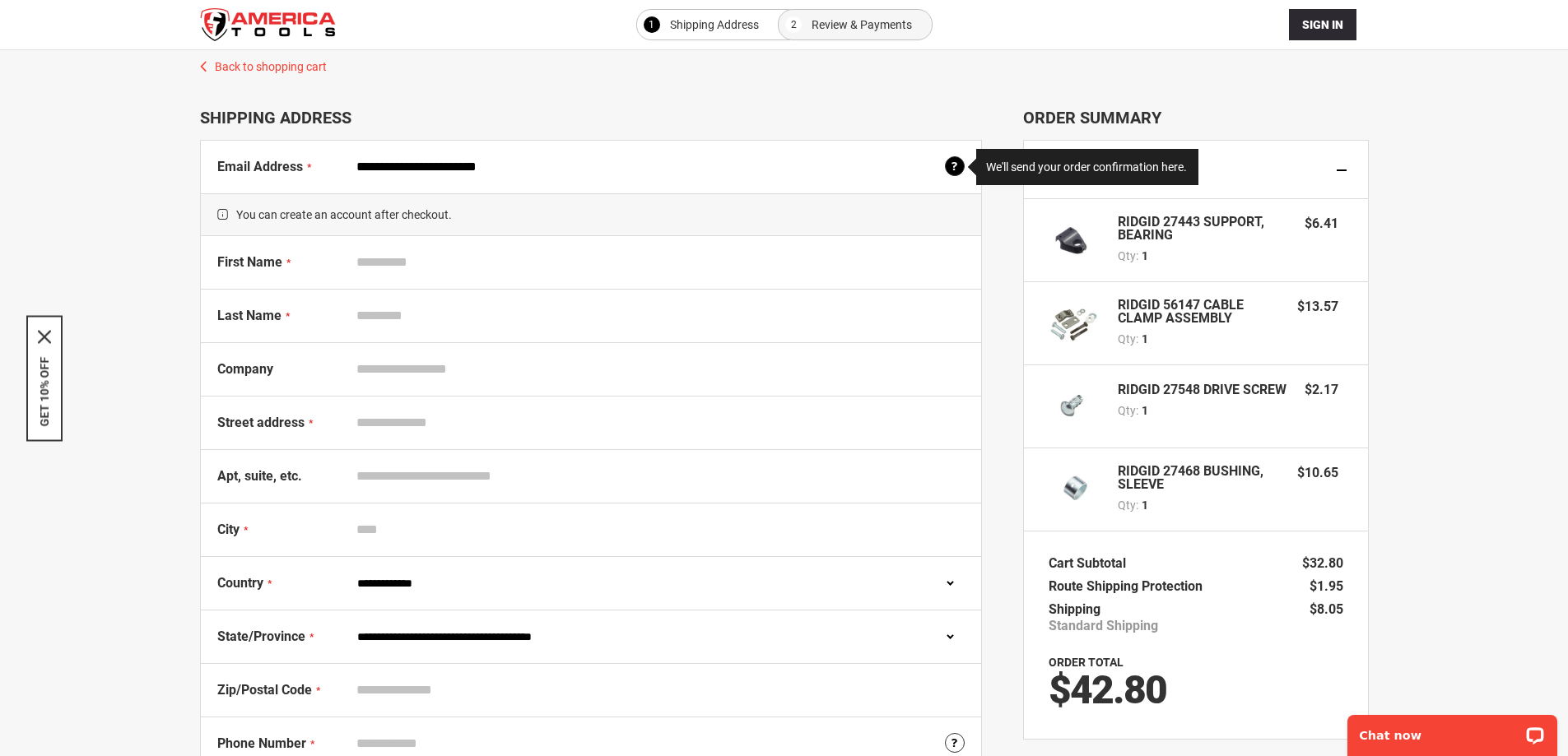
click at [1411, 227] on div "**********" at bounding box center [784, 531] width 1534 height 963
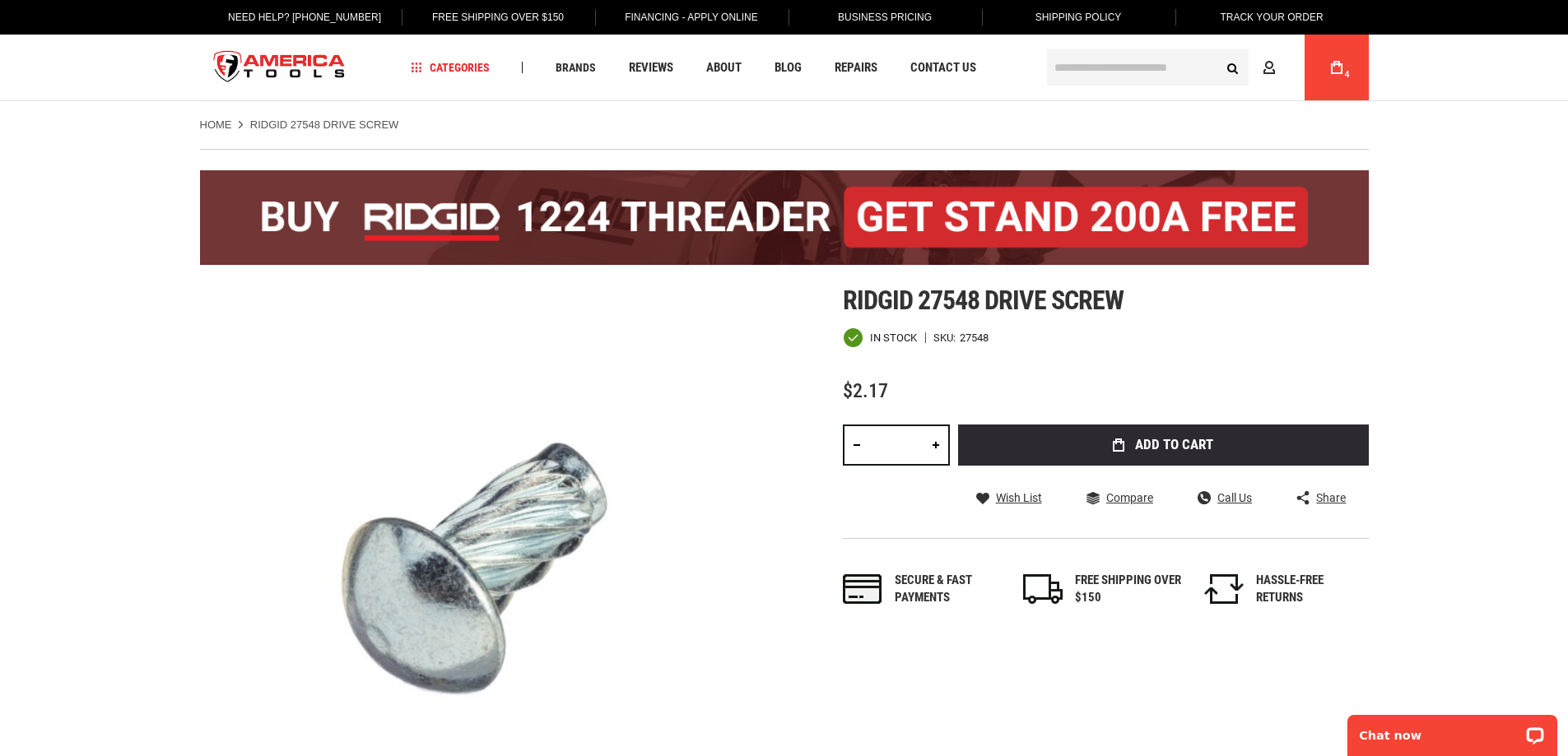
drag, startPoint x: 1338, startPoint y: 69, endPoint x: 1319, endPoint y: 77, distance: 20.6
click at [1320, 77] on div "My Cart 4" at bounding box center [1336, 67] width 65 height 66
click at [1328, 62] on link "My Cart 4" at bounding box center [1336, 67] width 31 height 66
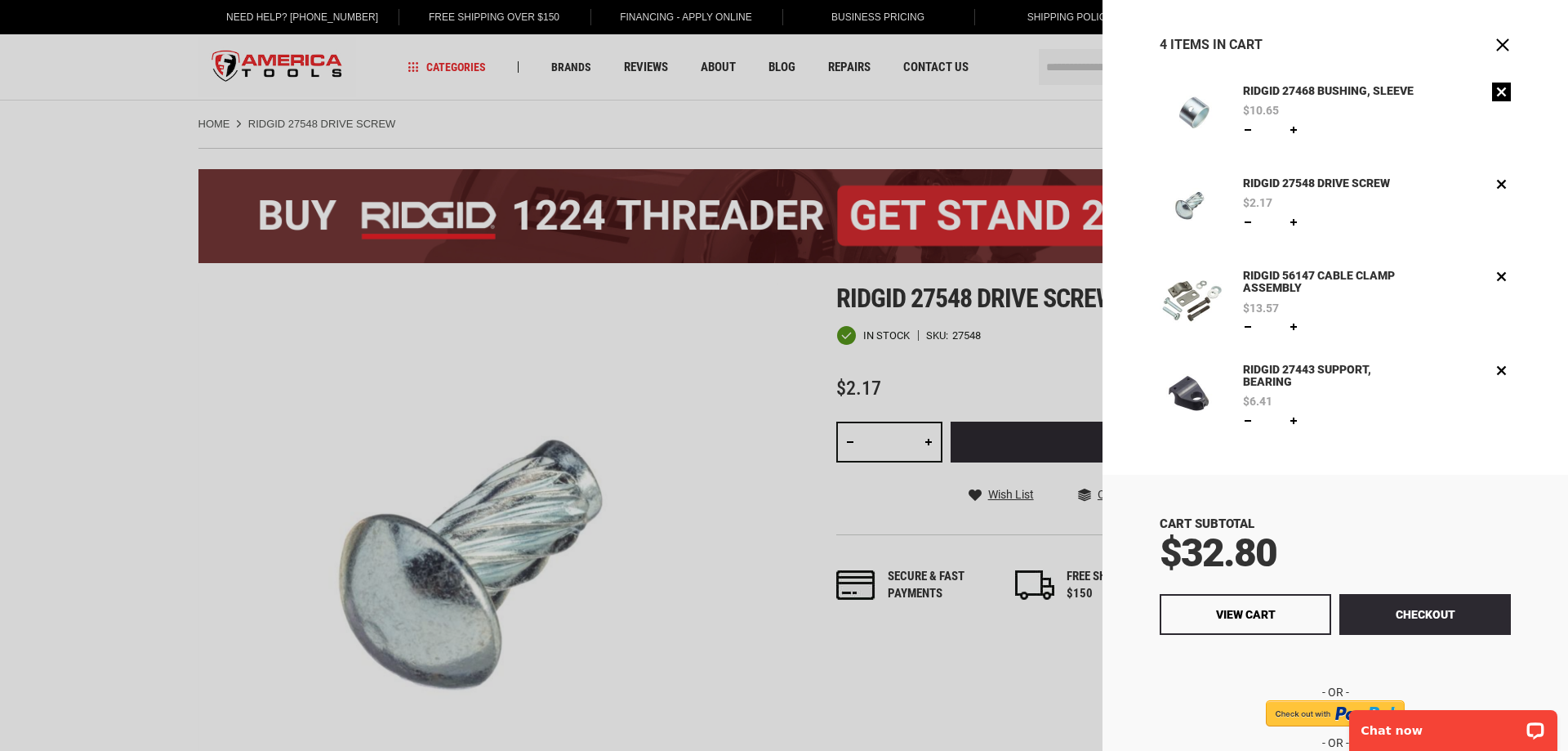
click at [1493, 88] on link "Remove" at bounding box center [1501, 91] width 19 height 19
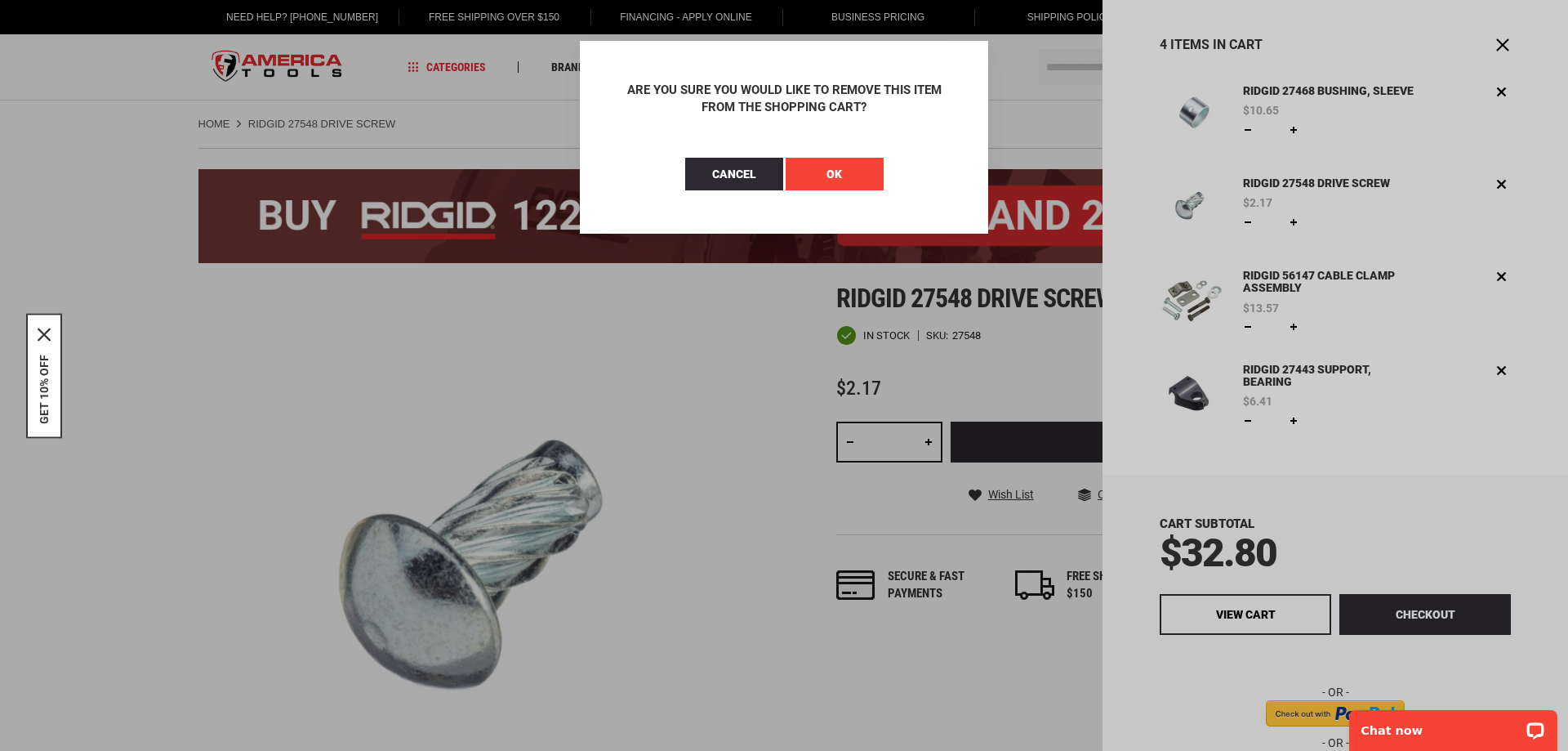
click at [829, 177] on span "OK" at bounding box center [834, 174] width 15 height 13
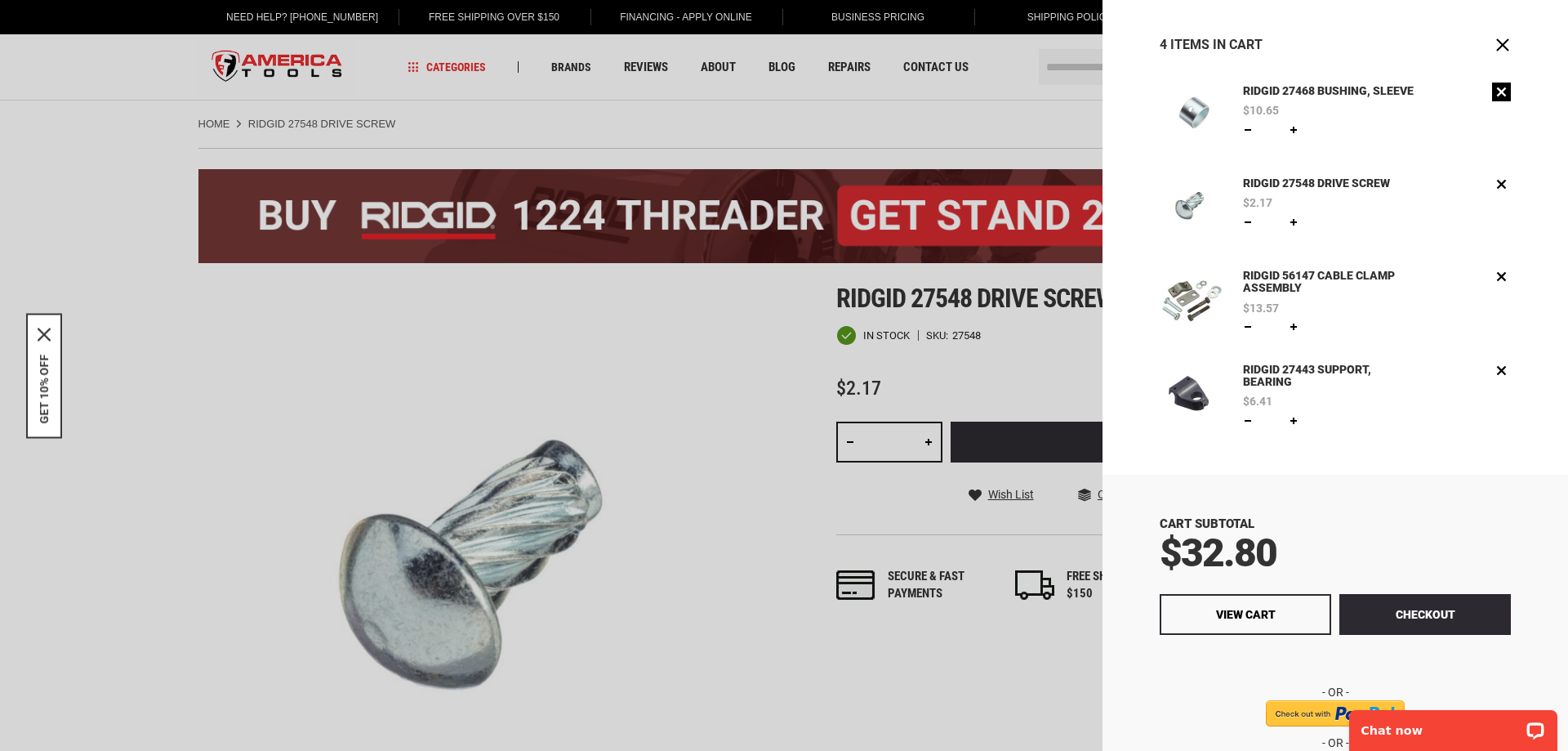
click at [1492, 91] on link "Remove" at bounding box center [1501, 91] width 19 height 19
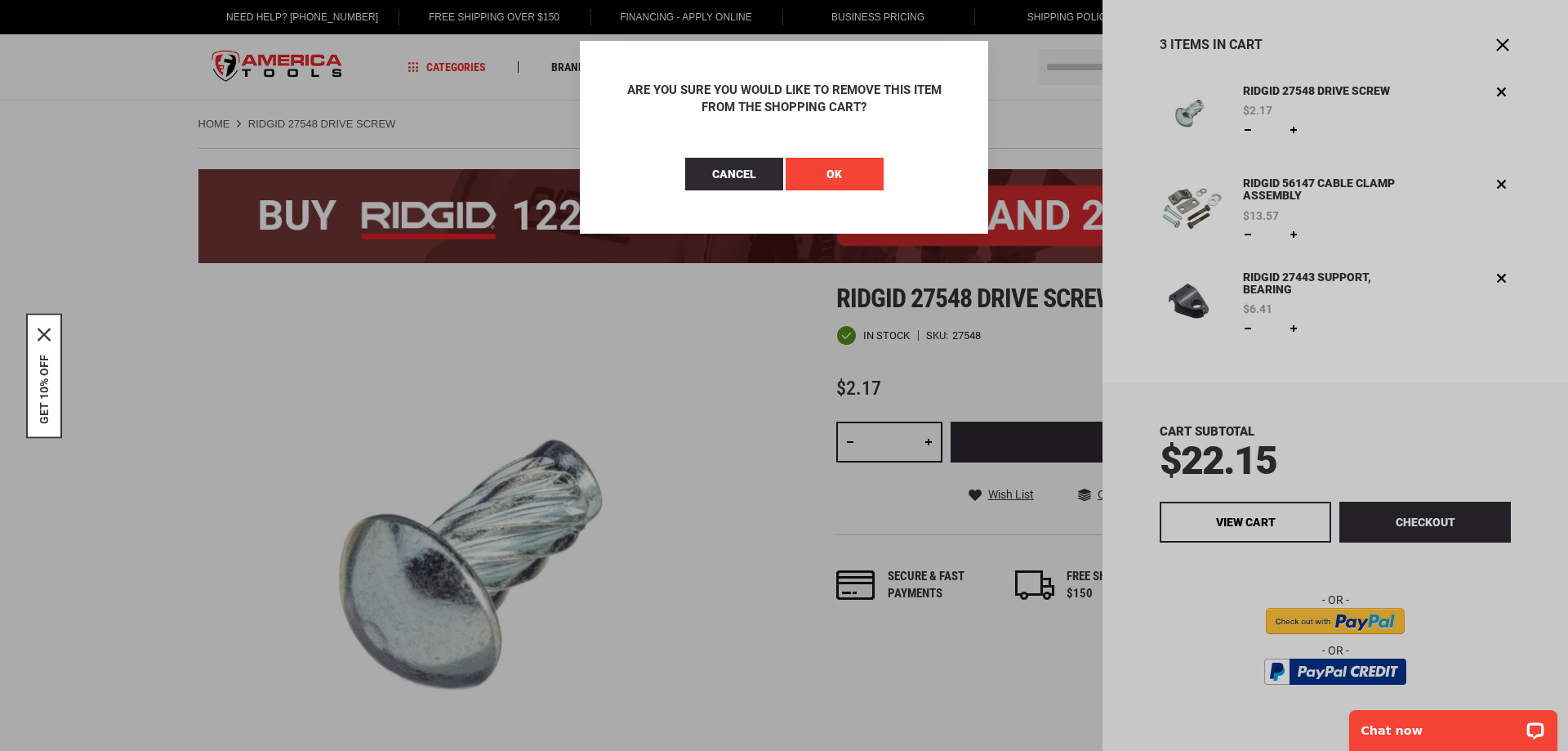
click at [867, 174] on button "OK" at bounding box center [835, 174] width 98 height 33
click at [798, 165] on button "OK" at bounding box center [784, 174] width 98 height 33
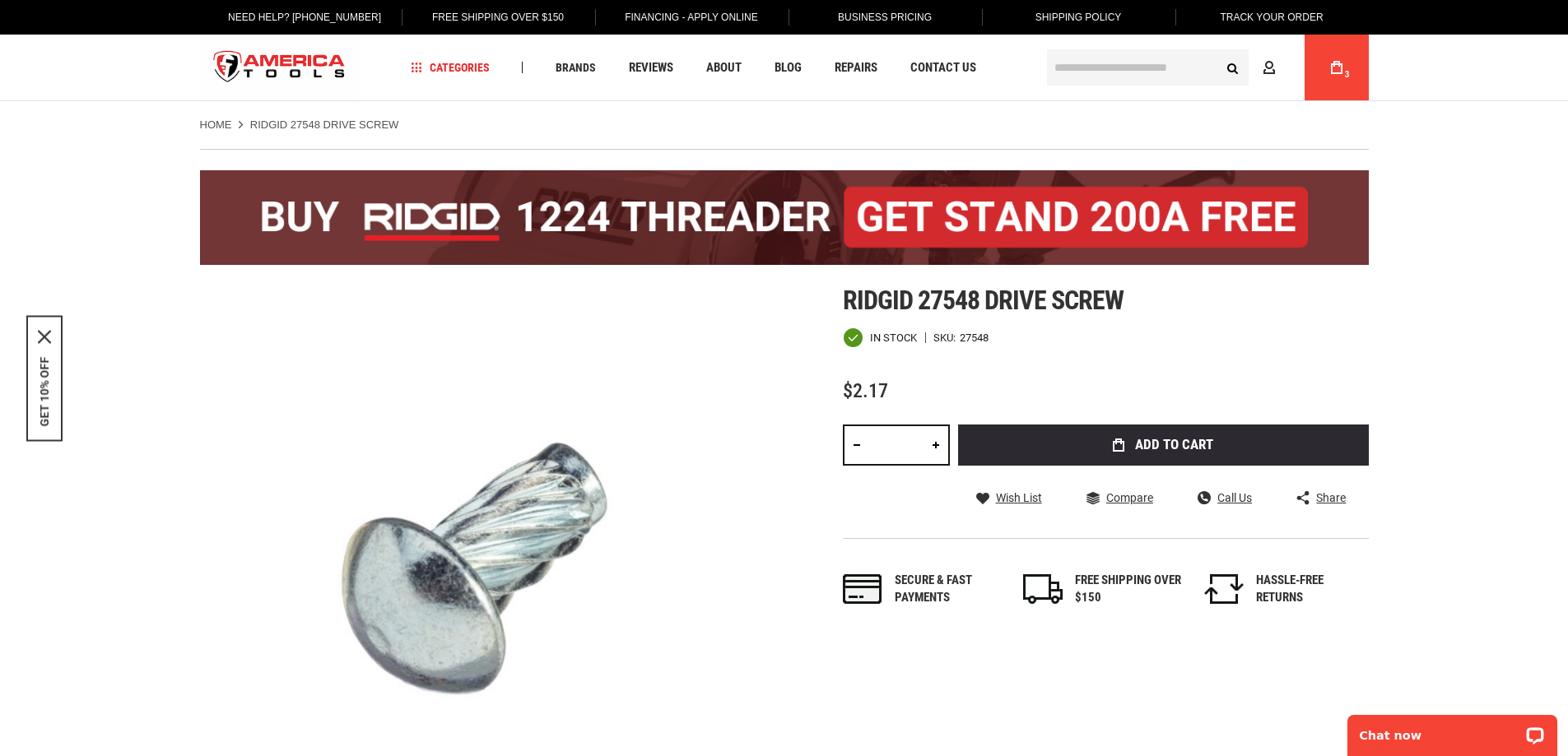
click at [1325, 67] on link "My Cart 3" at bounding box center [1336, 67] width 31 height 66
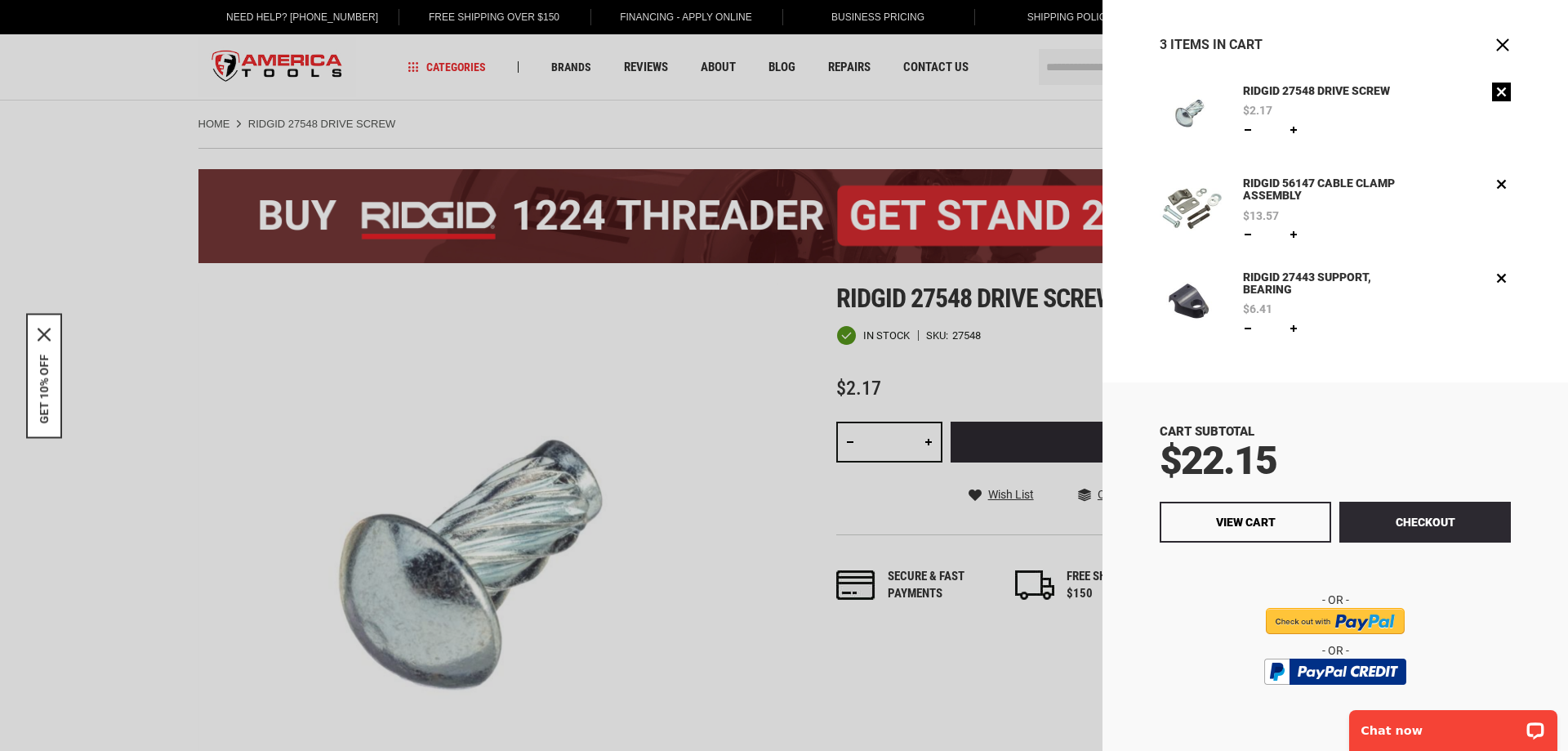
click at [1492, 93] on link "Remove" at bounding box center [1501, 91] width 19 height 19
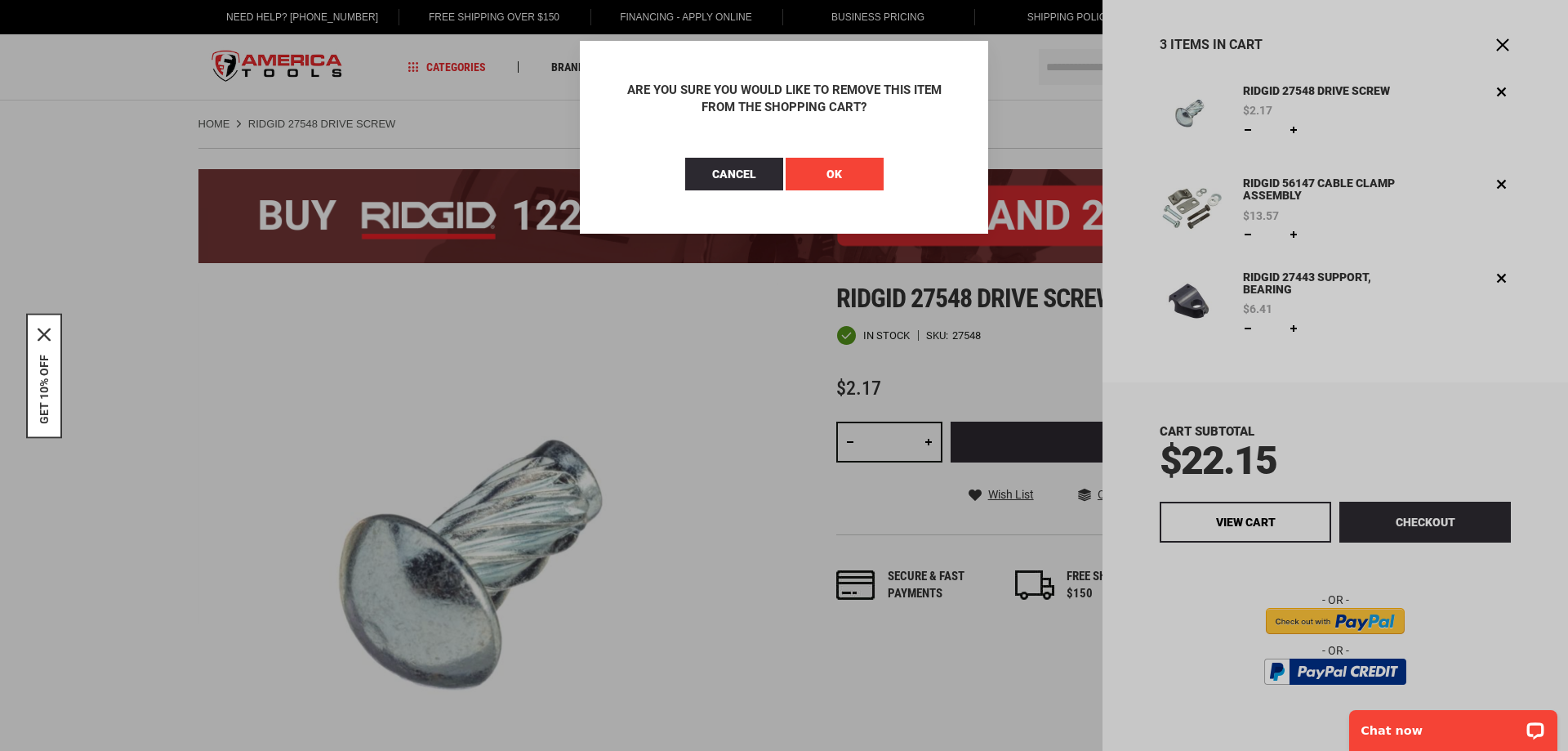
click at [868, 167] on button "OK" at bounding box center [835, 174] width 98 height 33
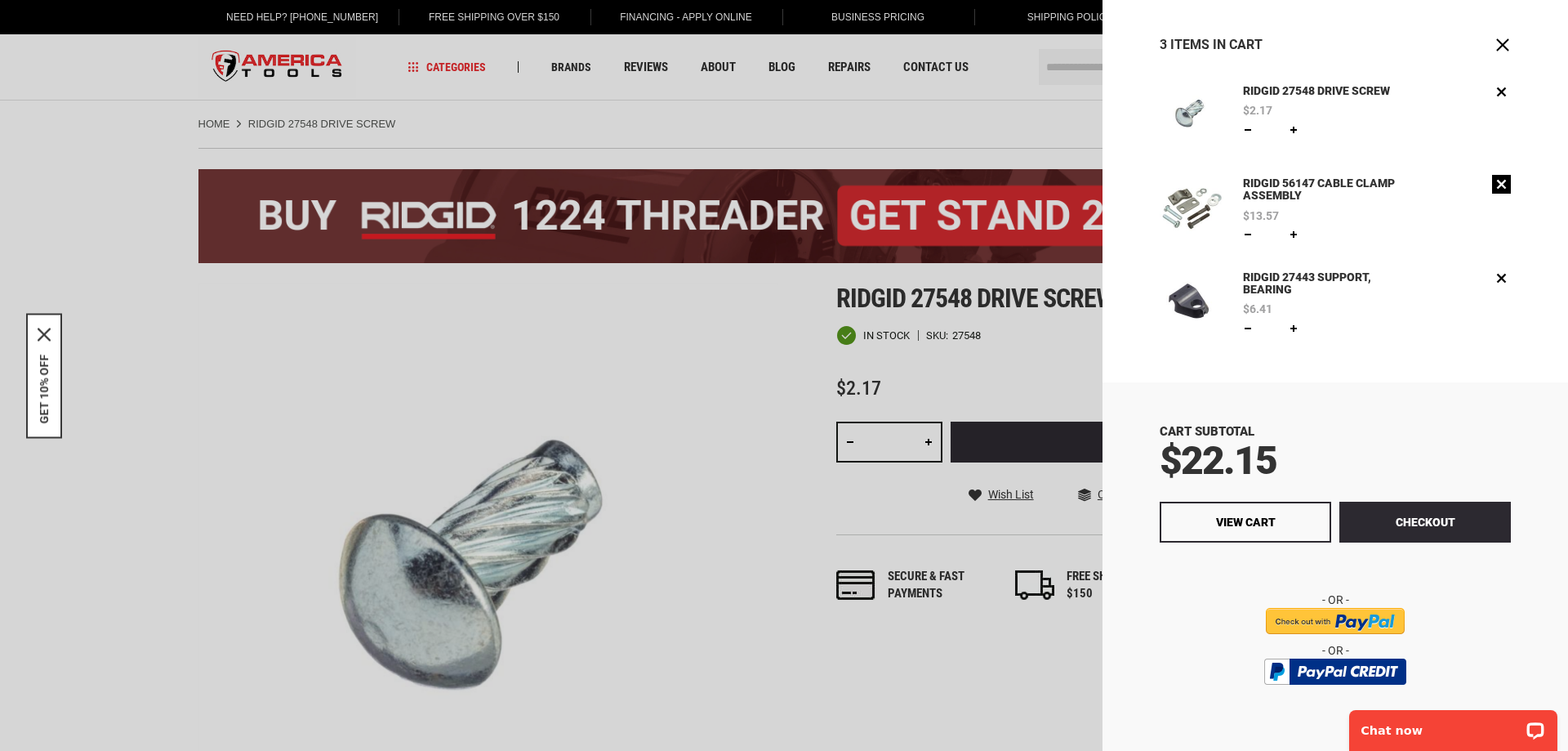
click at [1492, 183] on link "Remove" at bounding box center [1501, 184] width 19 height 19
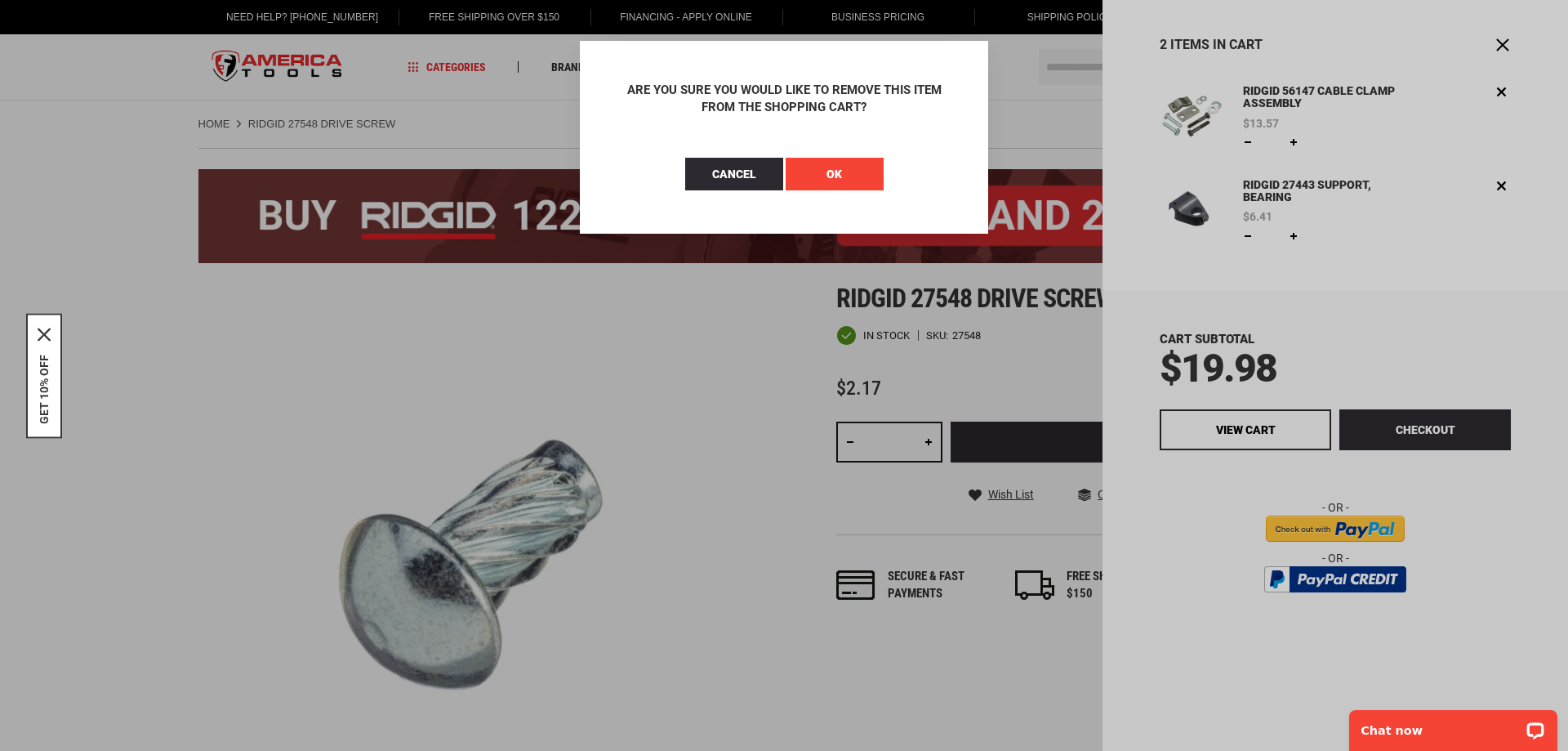
click at [855, 174] on button "OK" at bounding box center [835, 174] width 98 height 33
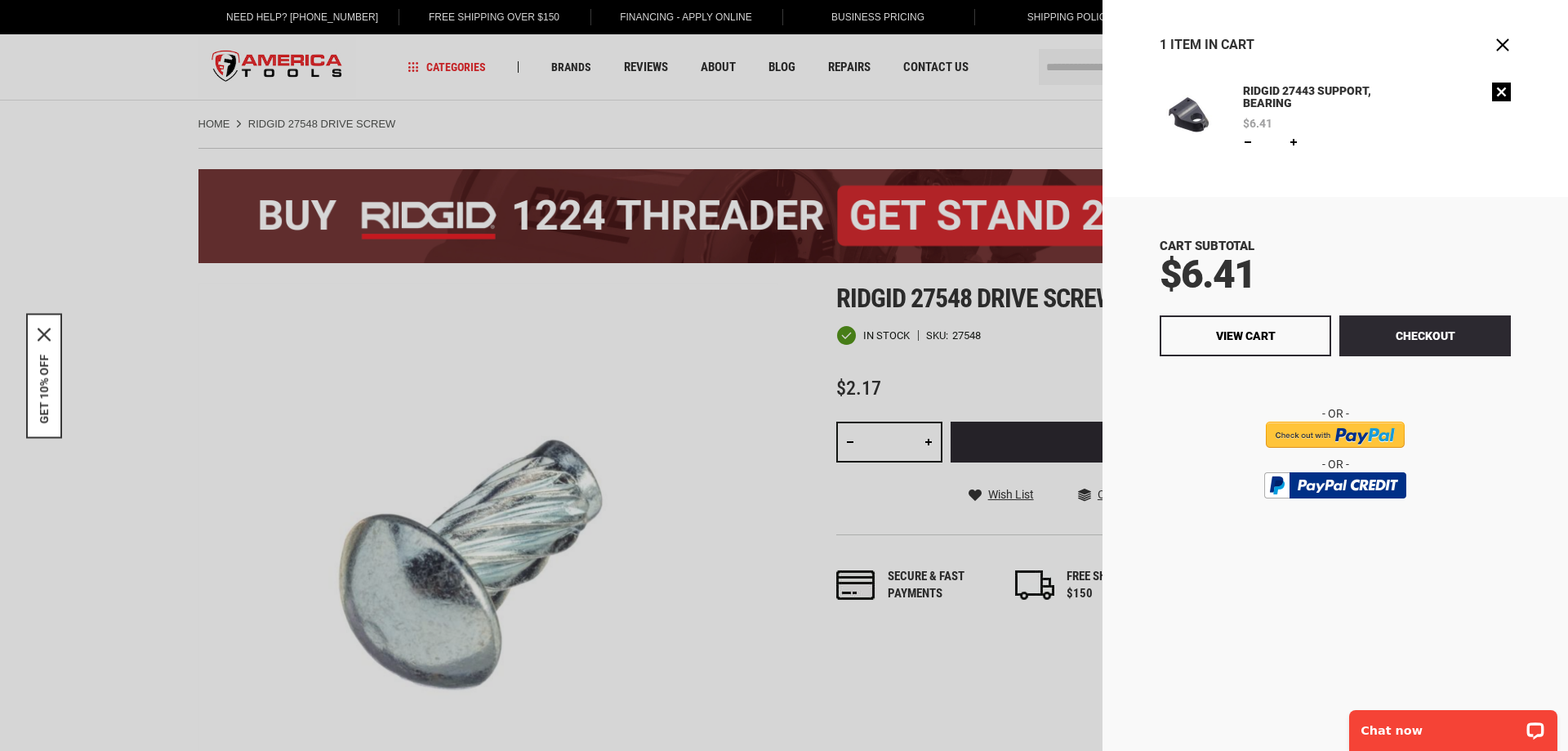
click at [1506, 93] on link "Remove" at bounding box center [1501, 91] width 19 height 19
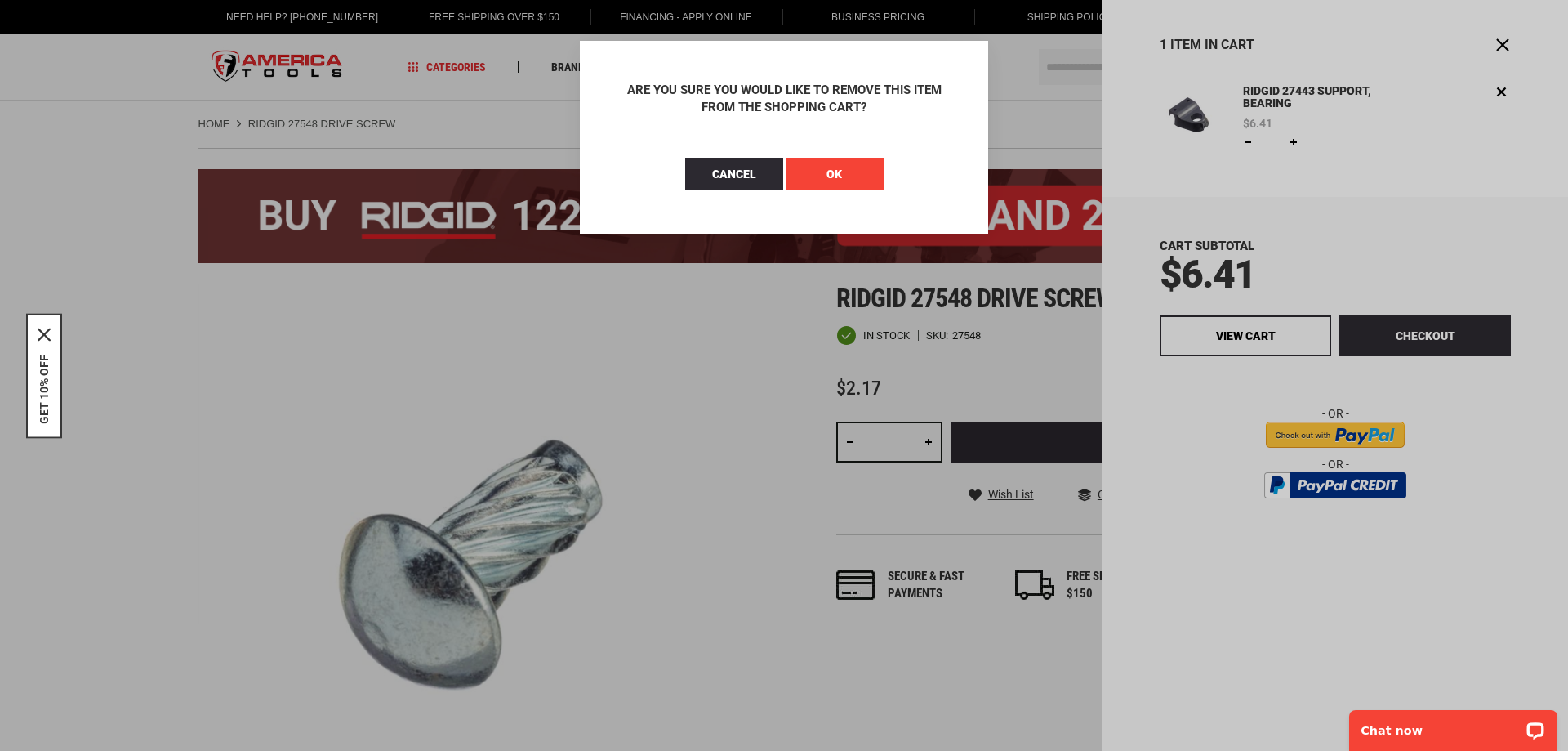
click at [845, 174] on button "OK" at bounding box center [835, 174] width 98 height 33
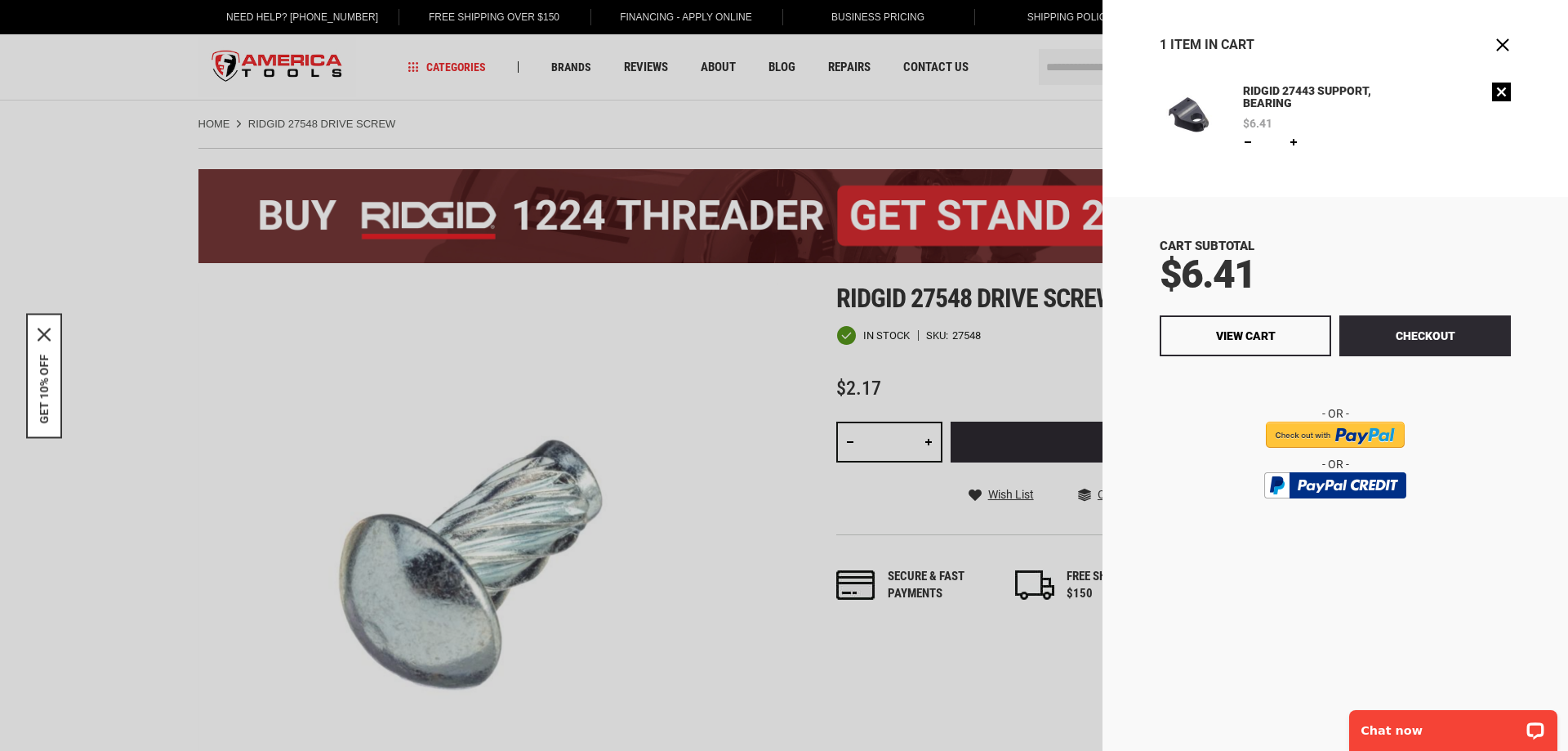
click at [1500, 89] on link "Remove" at bounding box center [1501, 91] width 19 height 19
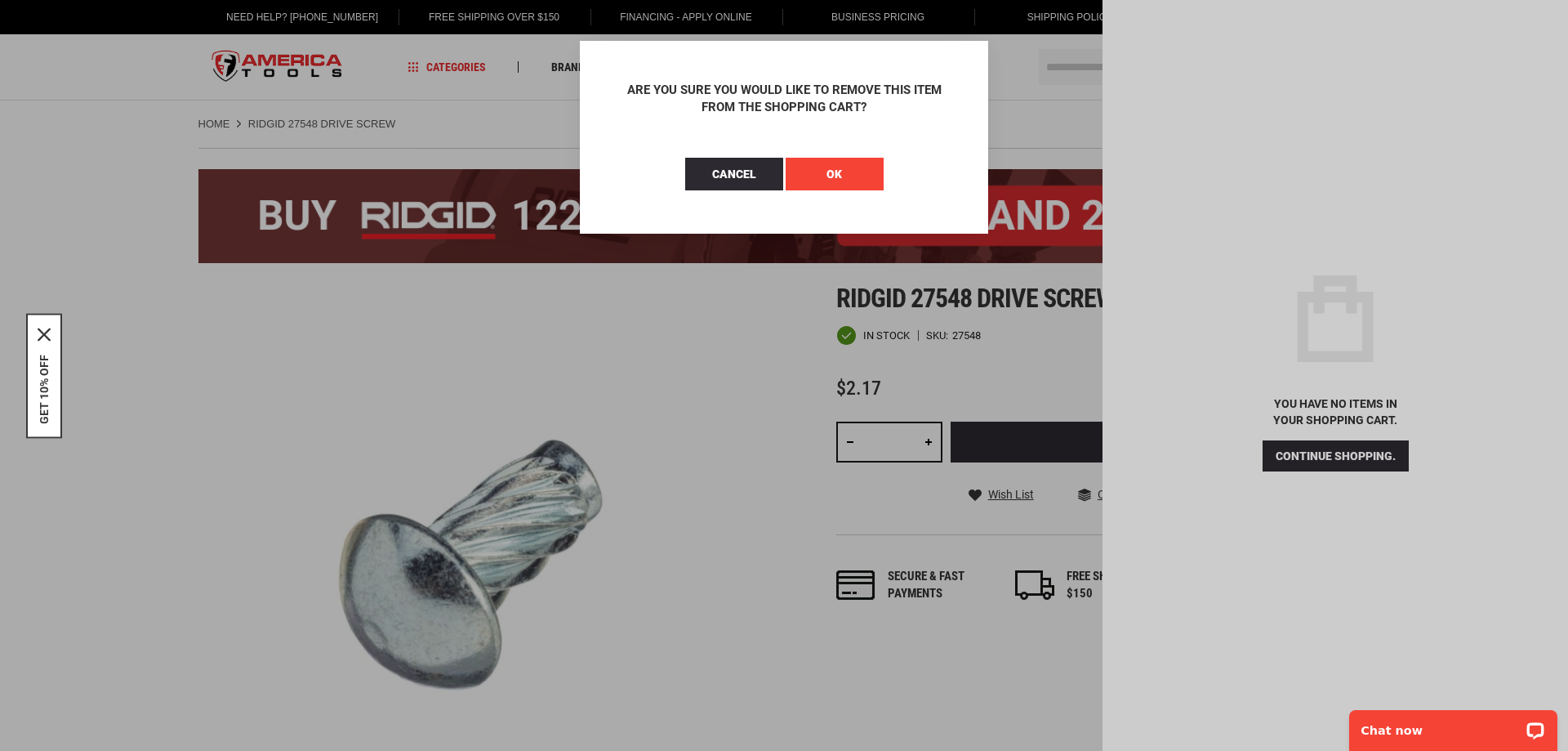
click at [868, 167] on button "OK" at bounding box center [835, 174] width 98 height 33
click at [798, 191] on footer "OK" at bounding box center [784, 196] width 408 height 76
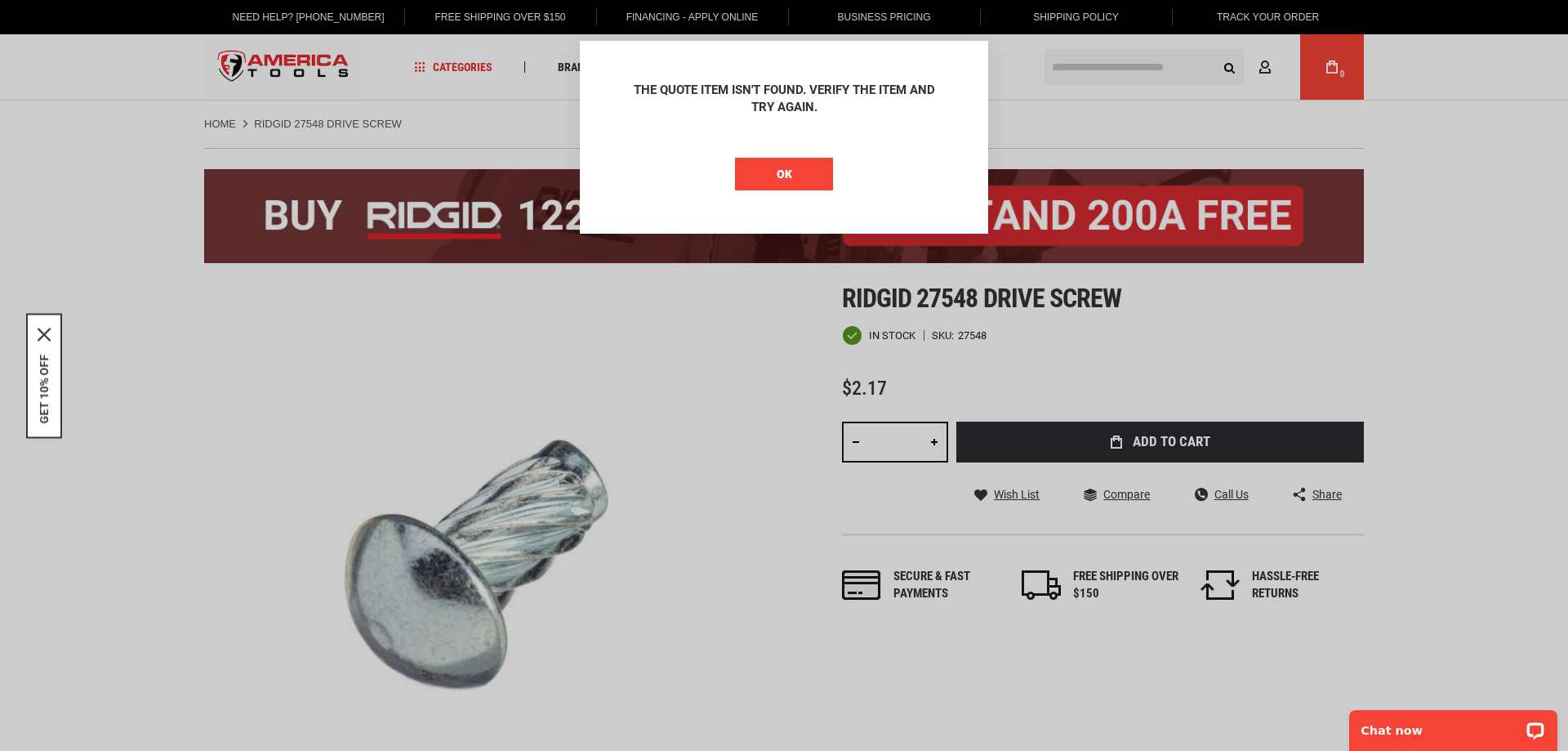
click at [805, 182] on button "OK" at bounding box center [784, 174] width 98 height 33
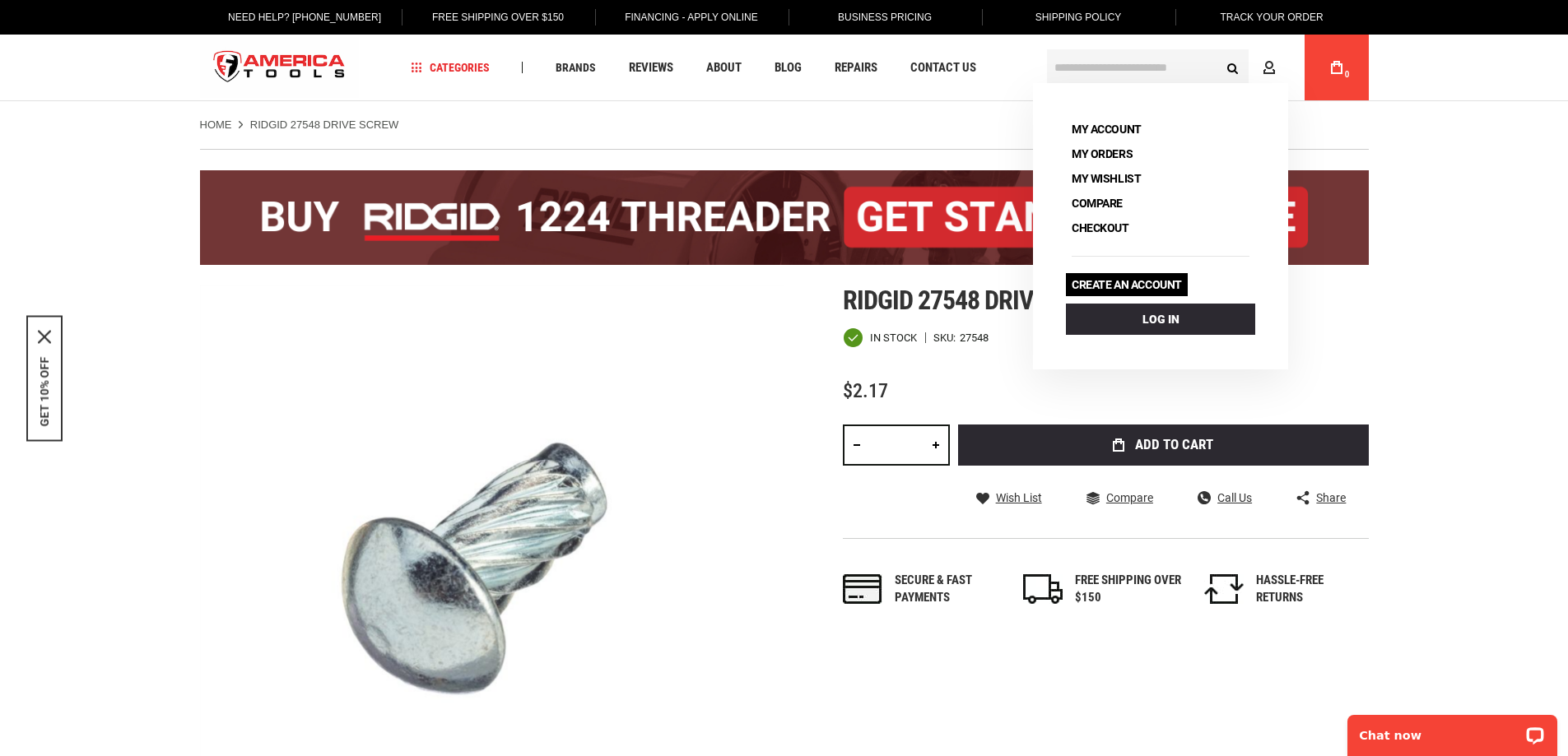
click at [1165, 280] on link "Create an account" at bounding box center [1127, 284] width 122 height 23
